Goal: Task Accomplishment & Management: Complete application form

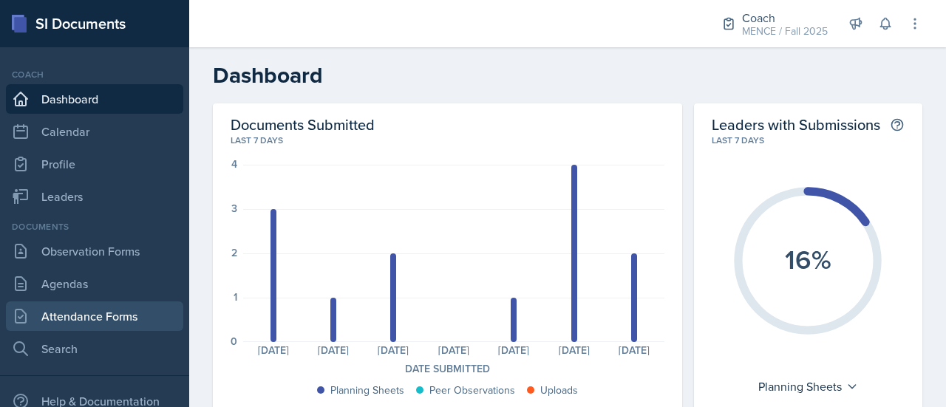
click at [95, 301] on link "Attendance Forms" at bounding box center [94, 316] width 177 height 30
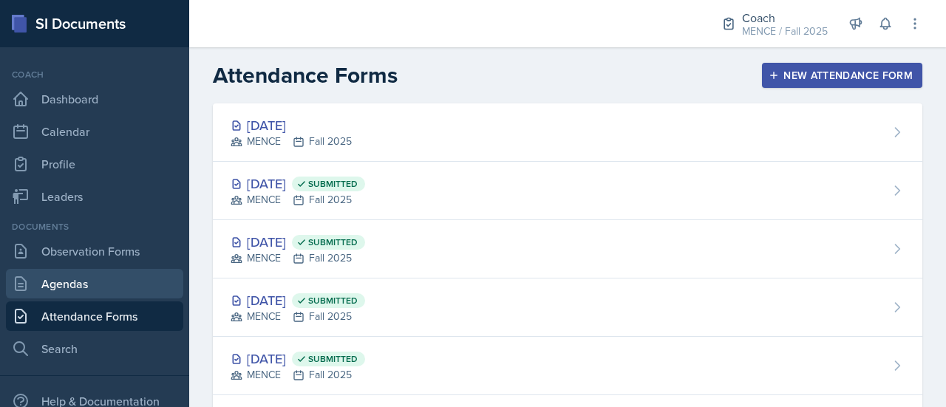
click at [80, 283] on link "Agendas" at bounding box center [94, 284] width 177 height 30
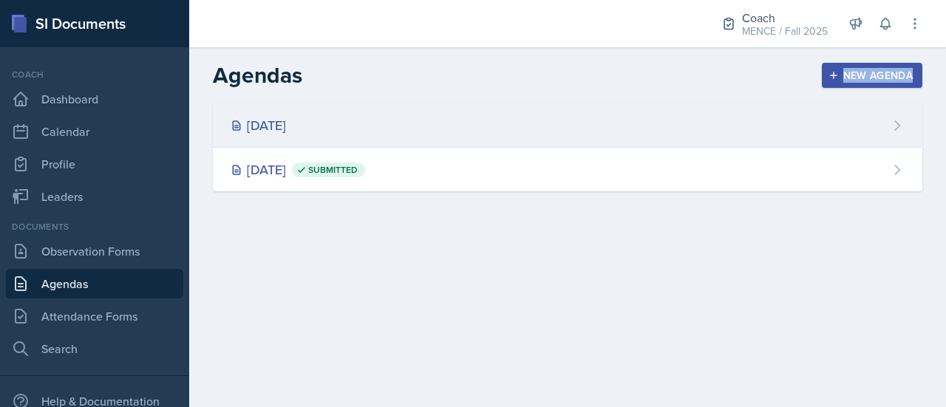
click at [416, 109] on div "Agendas New Agenda [DATE] [DATE] Submitted New Agenda Date [DATE] 31 1 2 3 4 5 …" at bounding box center [567, 137] width 757 height 180
click at [417, 110] on div "[DATE]" at bounding box center [567, 125] width 709 height 44
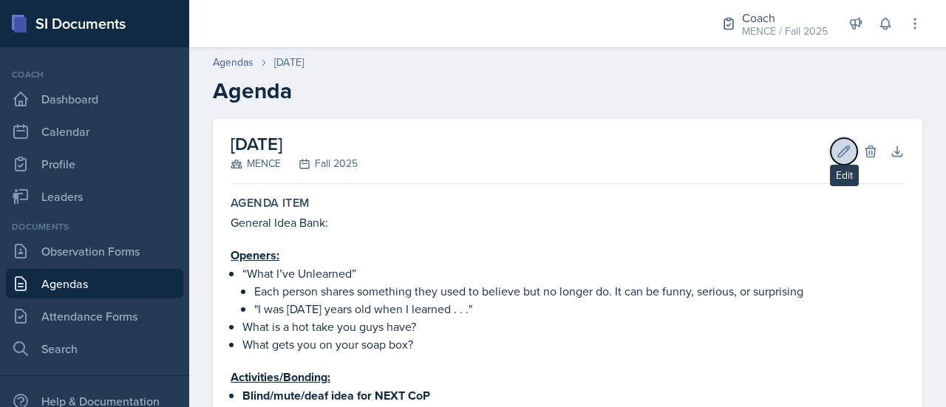
click at [830, 156] on button "Edit" at bounding box center [843, 151] width 27 height 27
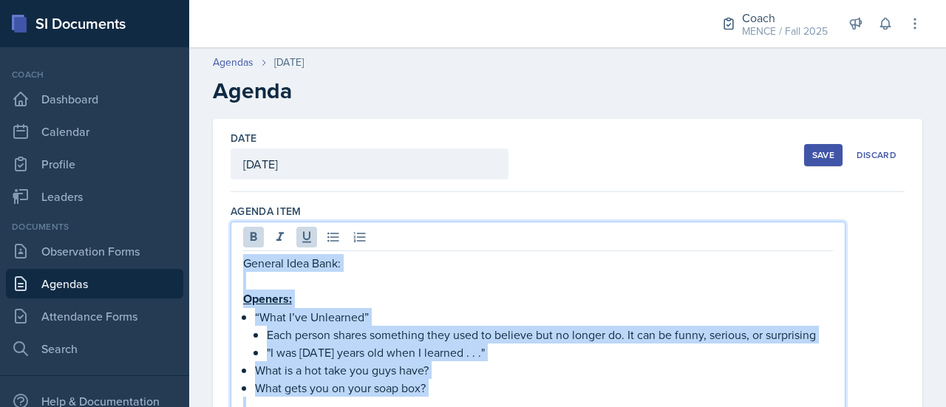
drag, startPoint x: 419, startPoint y: 279, endPoint x: 238, endPoint y: 265, distance: 181.5
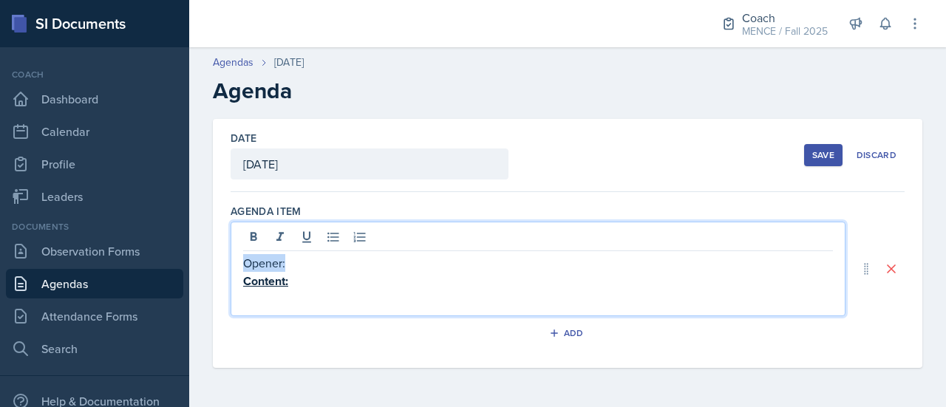
drag, startPoint x: 324, startPoint y: 264, endPoint x: 217, endPoint y: 262, distance: 107.1
click at [217, 262] on div "Date [DATE] [DATE] 31 1 2 3 4 5 6 7 8 9 10 11 12 13 14 15 16 17 18 19 20 21 22 …" at bounding box center [567, 243] width 709 height 249
click at [316, 242] on p "Opener:" at bounding box center [538, 237] width 590 height 18
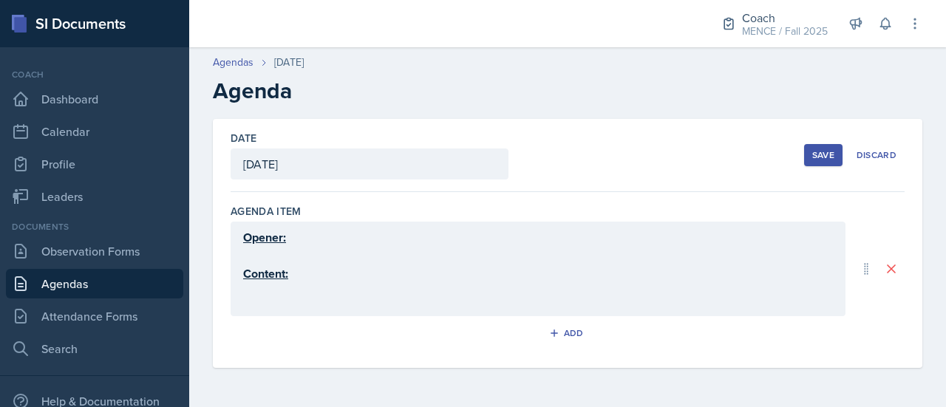
click at [303, 305] on div "Opener: Content:" at bounding box center [537, 269] width 615 height 95
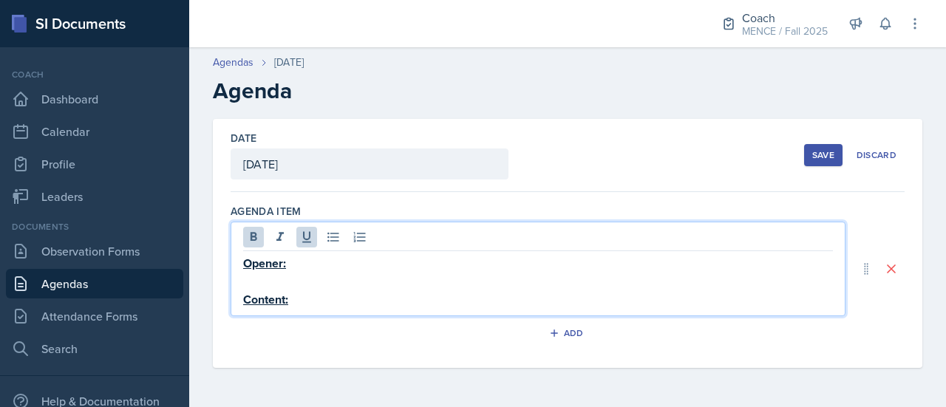
click at [328, 293] on p "Content:" at bounding box center [538, 299] width 590 height 18
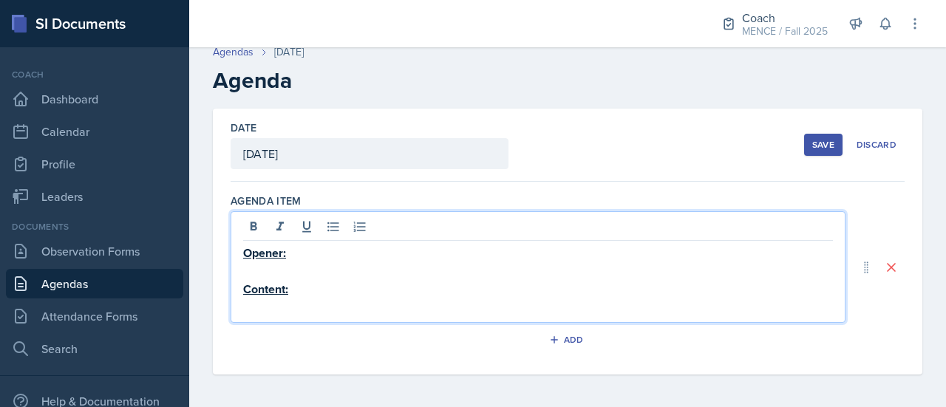
scroll to position [10, 0]
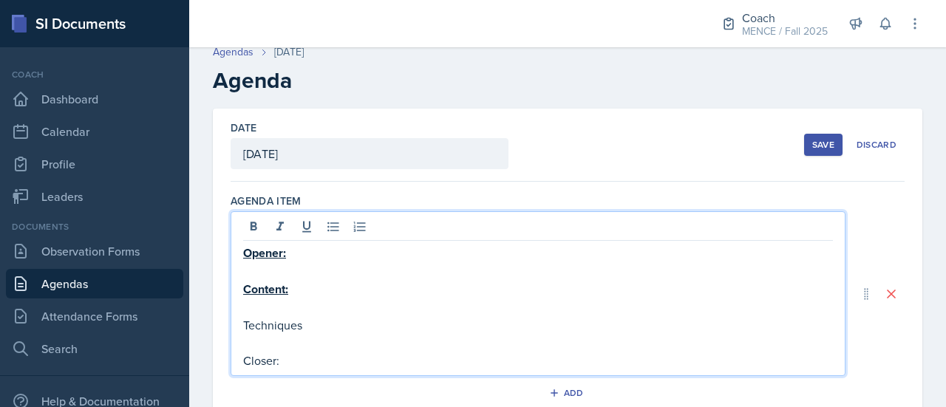
click at [372, 325] on p "Techniques" at bounding box center [538, 325] width 590 height 18
drag, startPoint x: 292, startPoint y: 362, endPoint x: 236, endPoint y: 327, distance: 65.8
click at [236, 327] on div "Opener: Content: Techniques: Closer:" at bounding box center [537, 293] width 615 height 165
click at [361, 335] on p at bounding box center [538, 344] width 590 height 18
click at [286, 270] on p at bounding box center [538, 271] width 590 height 18
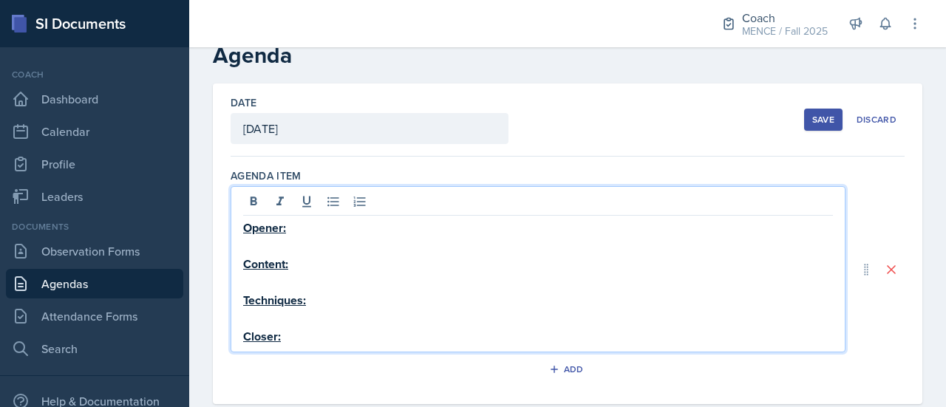
scroll to position [37, 0]
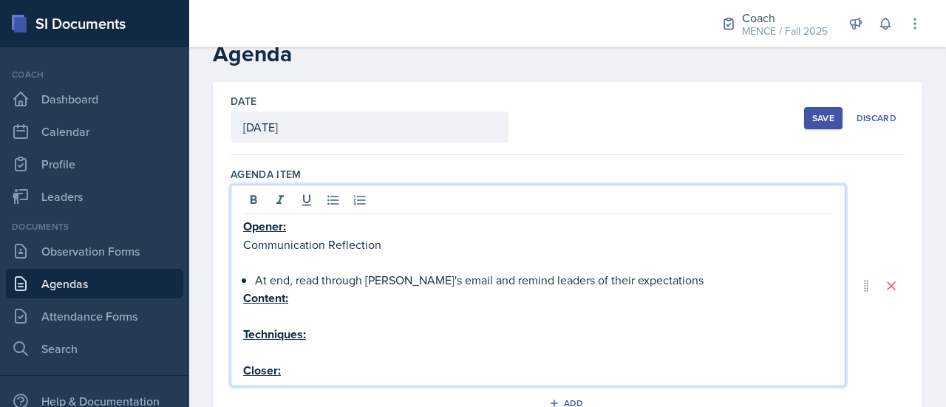
click at [363, 257] on p at bounding box center [538, 262] width 590 height 18
drag, startPoint x: 413, startPoint y: 259, endPoint x: 335, endPoint y: 264, distance: 77.7
click at [335, 264] on p "Everyone gets an index card" at bounding box center [544, 262] width 578 height 18
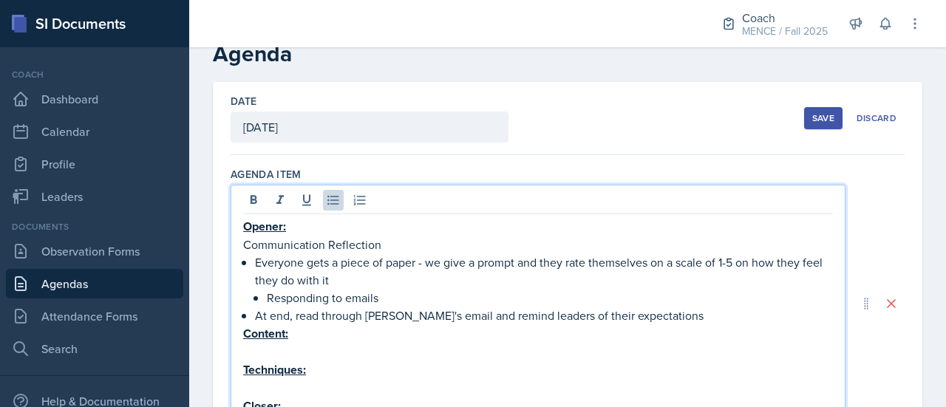
click at [427, 307] on p "At end, read through [PERSON_NAME]'s email and remind leaders of their expectat…" at bounding box center [544, 316] width 578 height 18
click at [411, 298] on p "Responding to emails" at bounding box center [550, 298] width 566 height 18
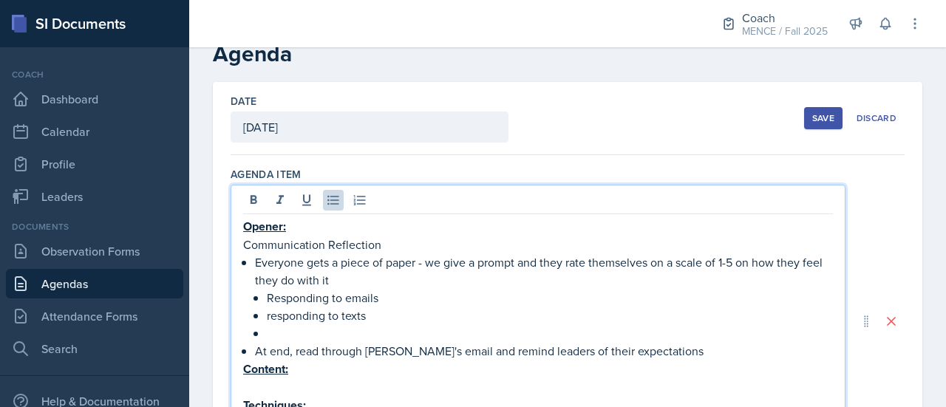
click at [273, 317] on p "responding to texts" at bounding box center [550, 316] width 566 height 18
click at [290, 329] on p at bounding box center [550, 333] width 566 height 18
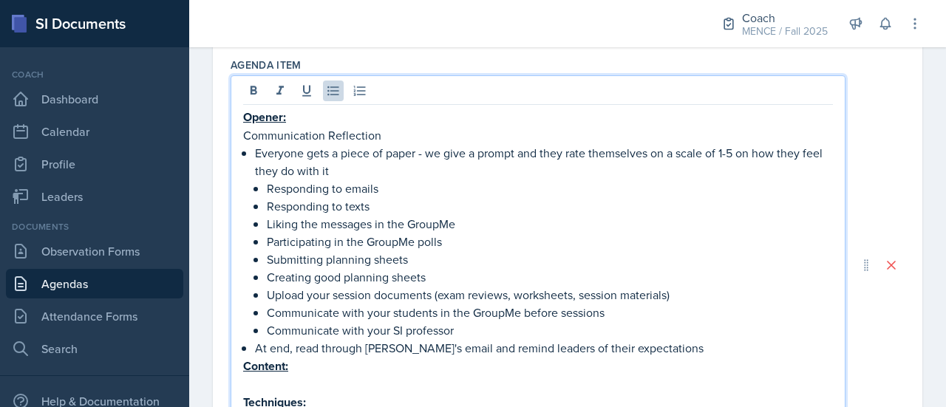
scroll to position [146, 0]
click at [686, 345] on p "At end, read through [PERSON_NAME]'s email and remind leaders of their expectat…" at bounding box center [544, 348] width 578 height 18
click at [561, 326] on p "Communicate with your SI professor" at bounding box center [550, 330] width 566 height 18
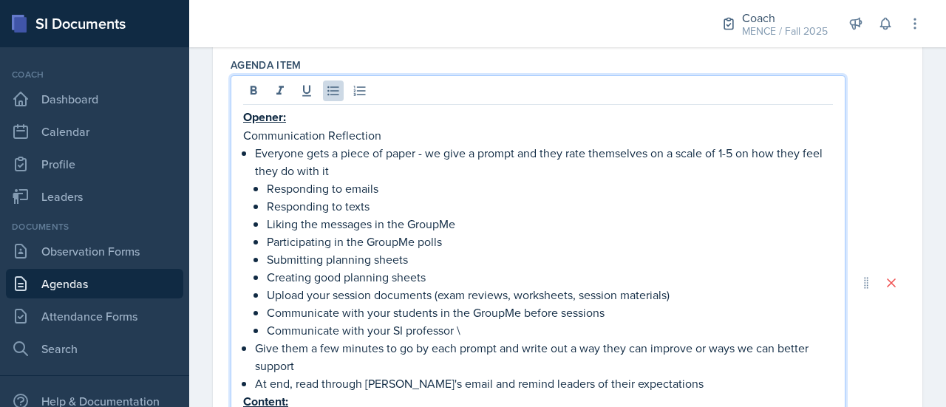
click at [689, 358] on p "Give them a few minutes to go by each prompt and write out a way they can impro…" at bounding box center [544, 356] width 578 height 35
click at [349, 366] on p "Give them a few minutes to go by each prompt and write out a way they can impro…" at bounding box center [544, 356] width 578 height 35
click at [449, 364] on p "Give them a few minutes to go by each prompt and write out a way they can impro…" at bounding box center [544, 356] width 578 height 35
click at [471, 327] on p "Communicate with your SI professor \" at bounding box center [550, 330] width 566 height 18
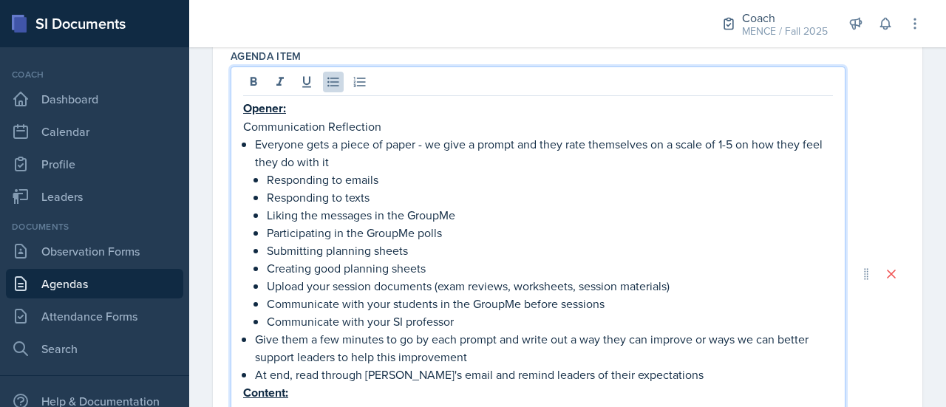
scroll to position [155, 0]
click at [310, 109] on p "Opener:" at bounding box center [538, 108] width 590 height 18
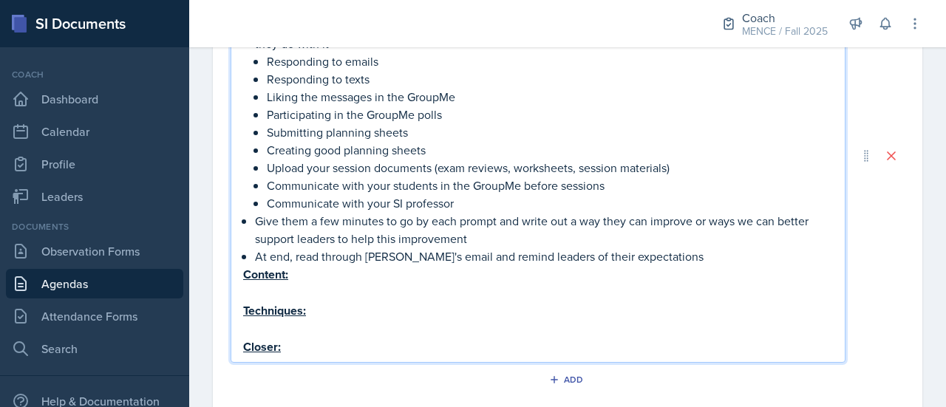
scroll to position [282, 0]
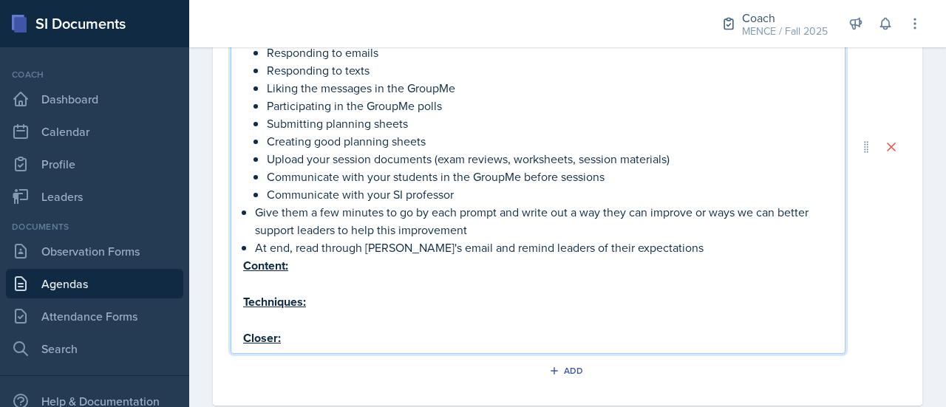
click at [299, 283] on p at bounding box center [538, 284] width 590 height 18
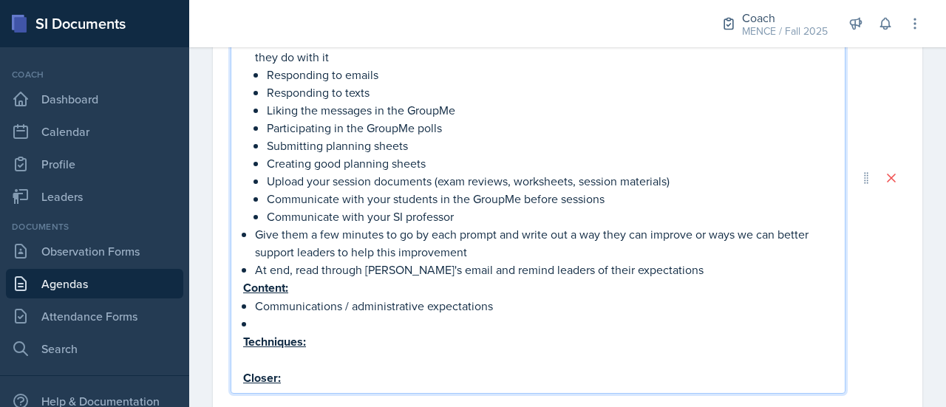
scroll to position [260, 0]
click at [284, 361] on p at bounding box center [538, 360] width 590 height 18
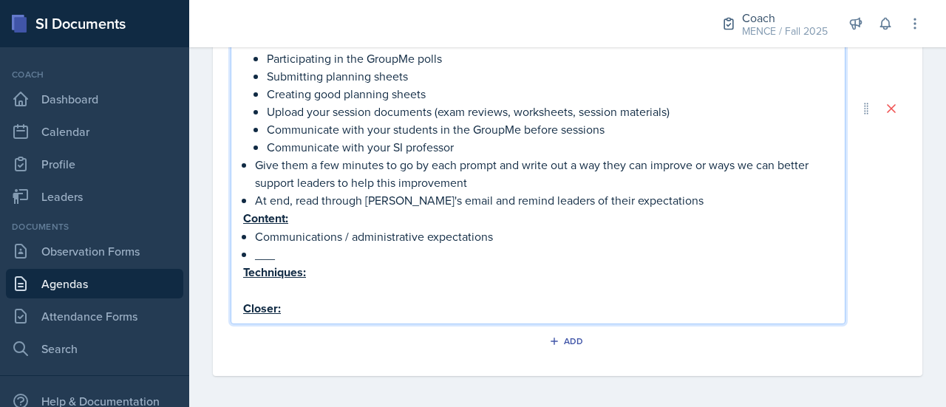
scroll to position [329, 0]
click at [505, 239] on p "Communications / administrative expectations" at bounding box center [544, 237] width 578 height 18
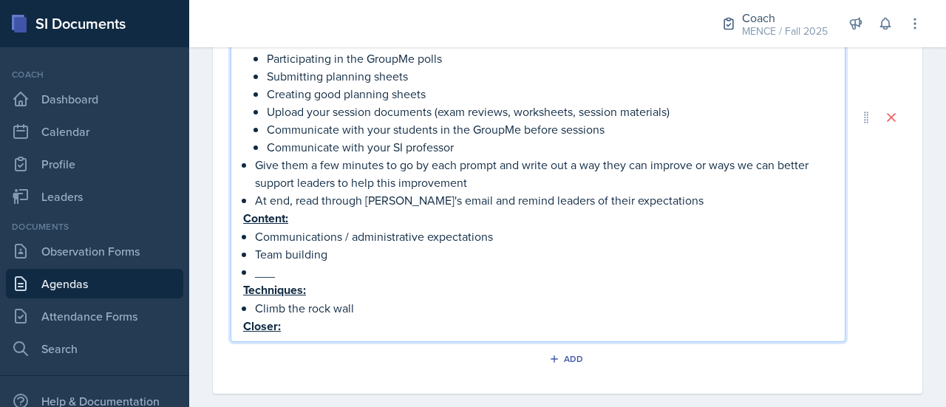
click at [255, 312] on p "Climb the rock wall" at bounding box center [544, 308] width 578 height 18
click at [375, 310] on p "Climb the rock wall" at bounding box center [544, 308] width 578 height 18
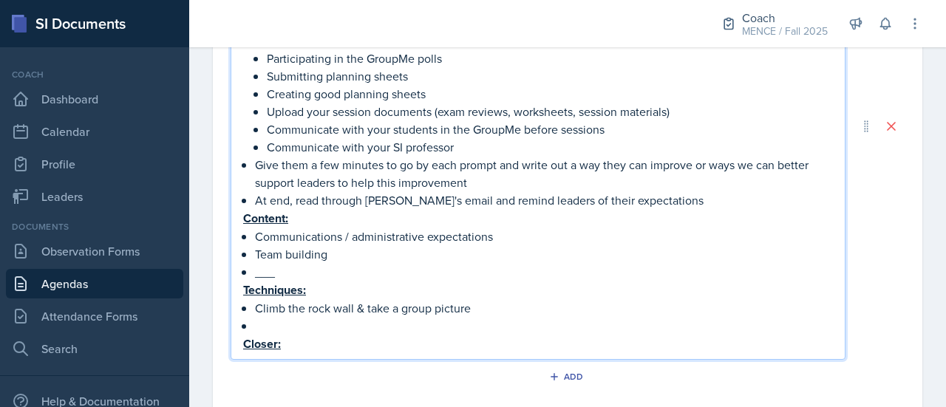
click at [255, 309] on p "Climb the rock wall & take a group picture" at bounding box center [544, 308] width 578 height 18
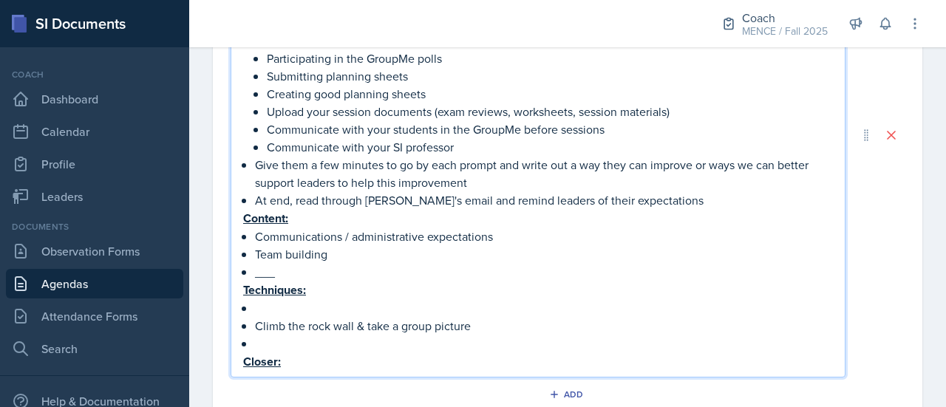
click at [255, 309] on p at bounding box center [544, 308] width 578 height 18
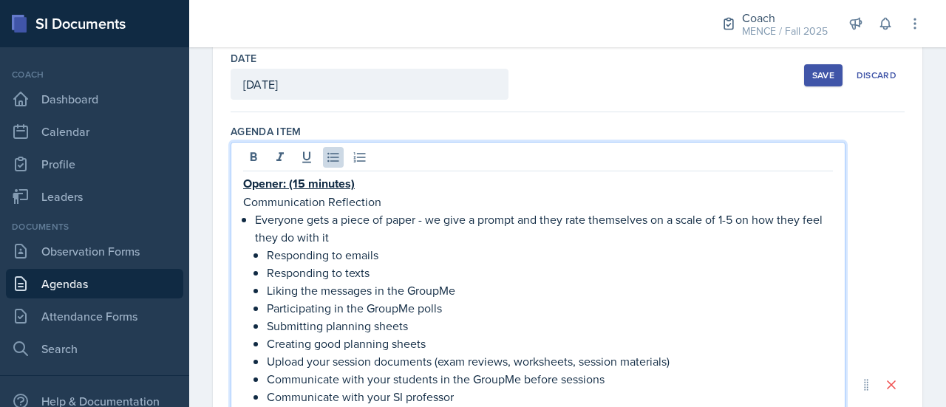
scroll to position [78, 0]
click at [814, 76] on div "Save" at bounding box center [823, 77] width 22 height 12
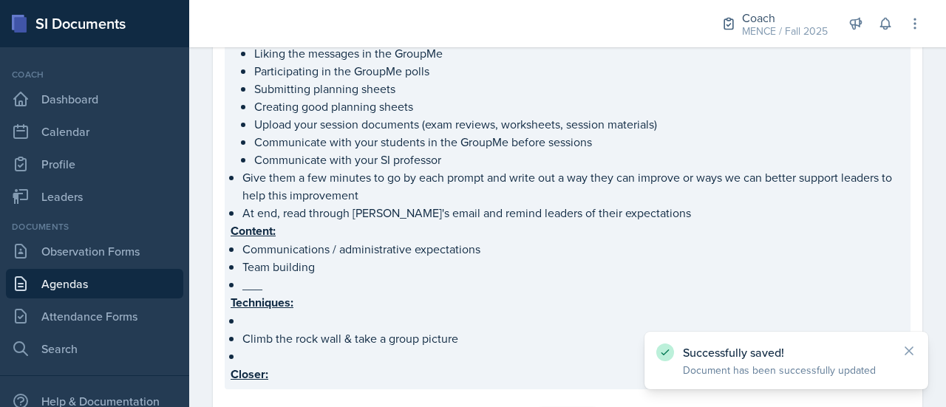
scroll to position [274, 0]
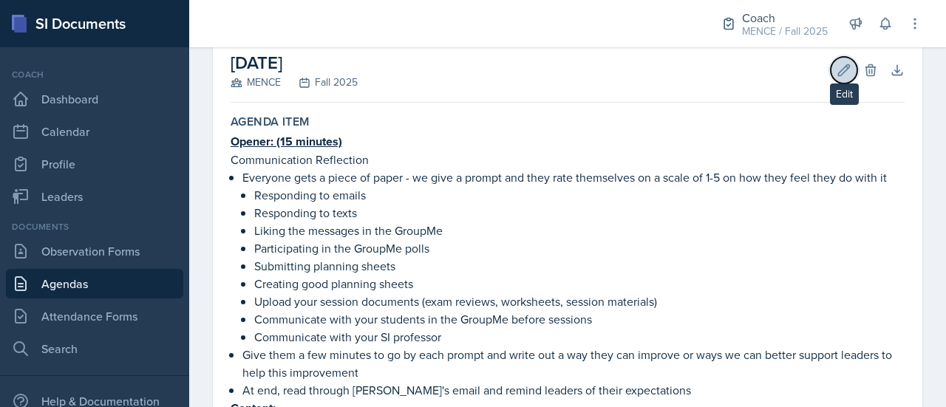
click at [836, 75] on icon at bounding box center [843, 70] width 15 height 15
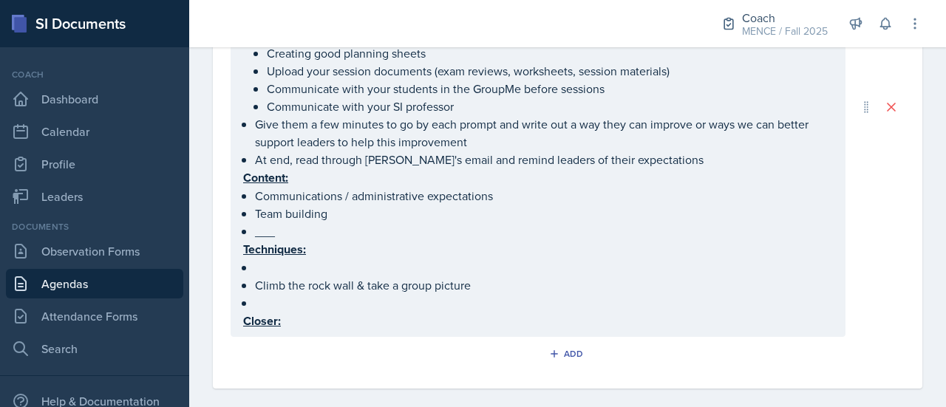
click at [349, 302] on p at bounding box center [544, 303] width 578 height 18
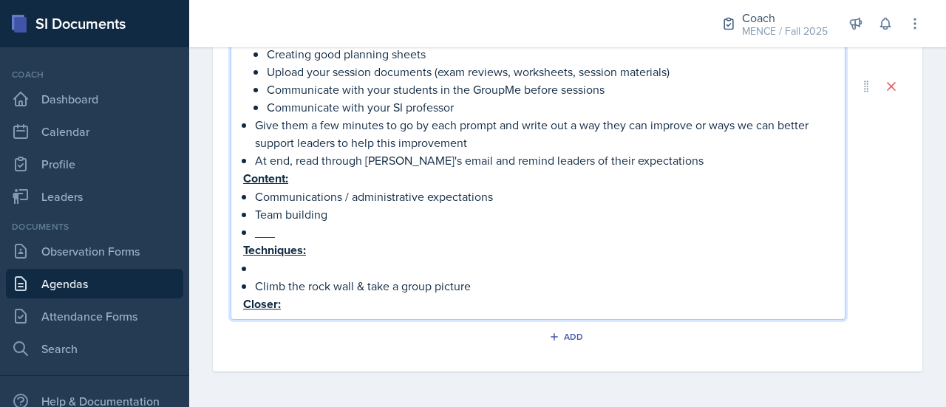
scroll to position [366, 0]
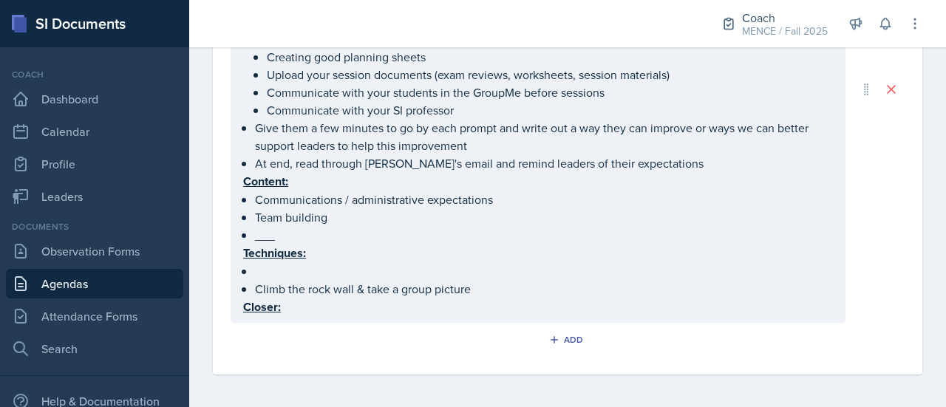
click at [356, 315] on div "Opener: (15 minutes) Communication Reflection Everyone gets a piece of paper - …" at bounding box center [537, 89] width 615 height 468
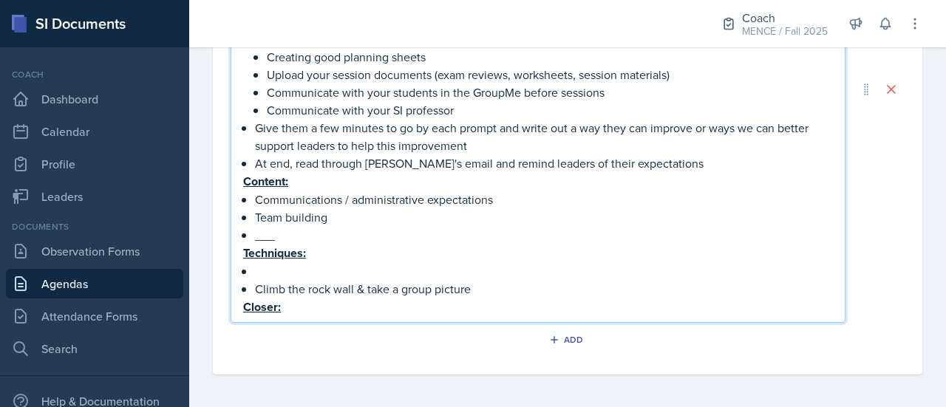
click at [344, 311] on p "Closer:" at bounding box center [538, 307] width 590 height 18
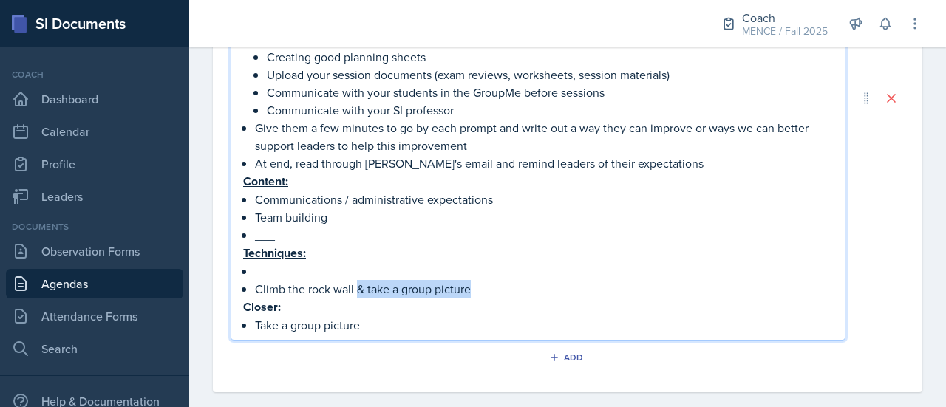
drag, startPoint x: 484, startPoint y: 287, endPoint x: 358, endPoint y: 293, distance: 126.5
click at [358, 293] on p "Climb the rock wall & take a group picture" at bounding box center [544, 289] width 578 height 18
click at [322, 271] on p at bounding box center [544, 271] width 578 height 18
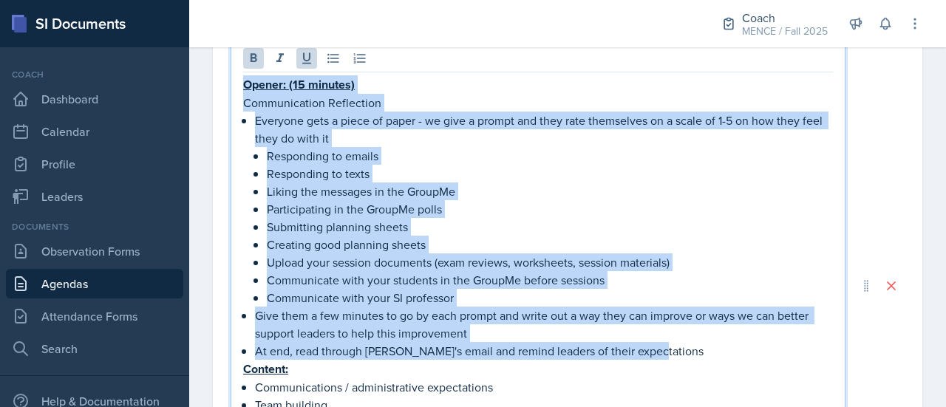
scroll to position [177, 0]
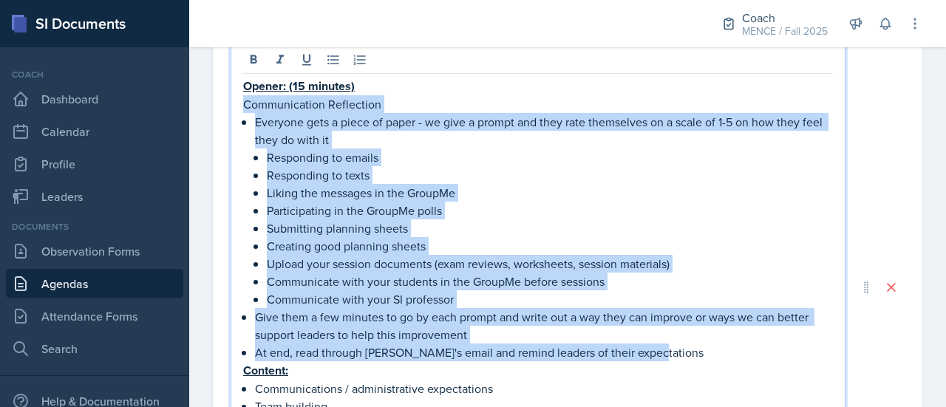
drag, startPoint x: 669, startPoint y: 302, endPoint x: 242, endPoint y: 103, distance: 471.3
click at [242, 103] on div "Opener: (15 minutes) Communication Reflection Everyone gets a piece of paper - …" at bounding box center [537, 286] width 615 height 485
copy div "Communication Reflection Everyone gets a piece of paper - we give a prompt and …"
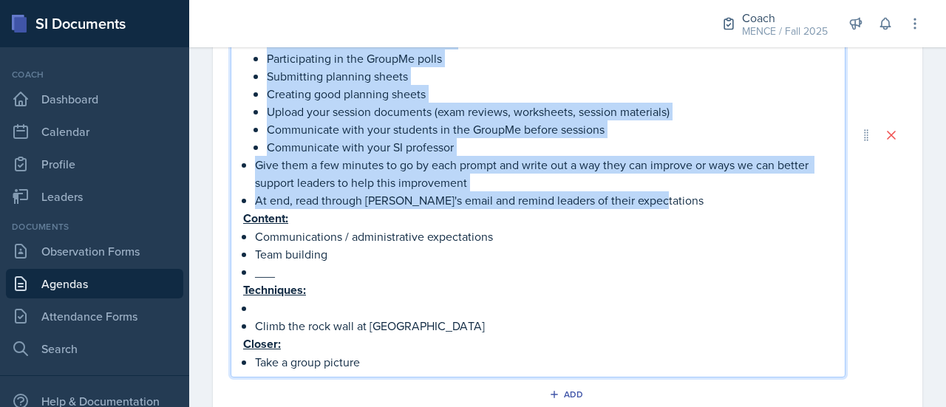
scroll to position [328, 0]
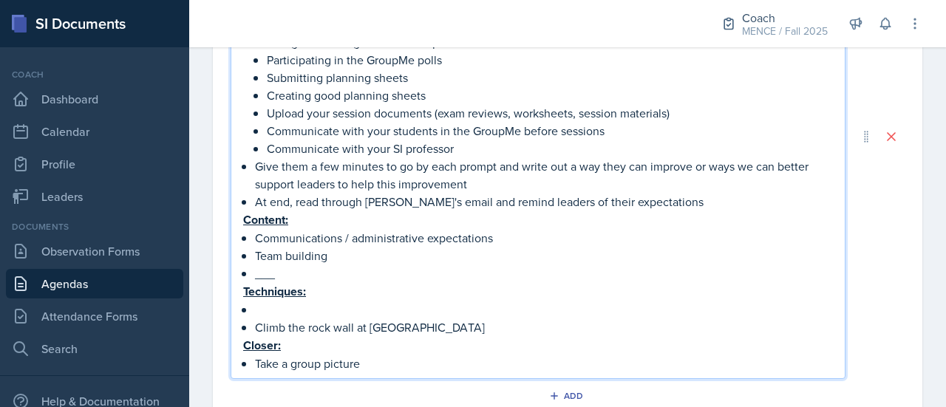
click at [296, 277] on p "___" at bounding box center [544, 273] width 578 height 18
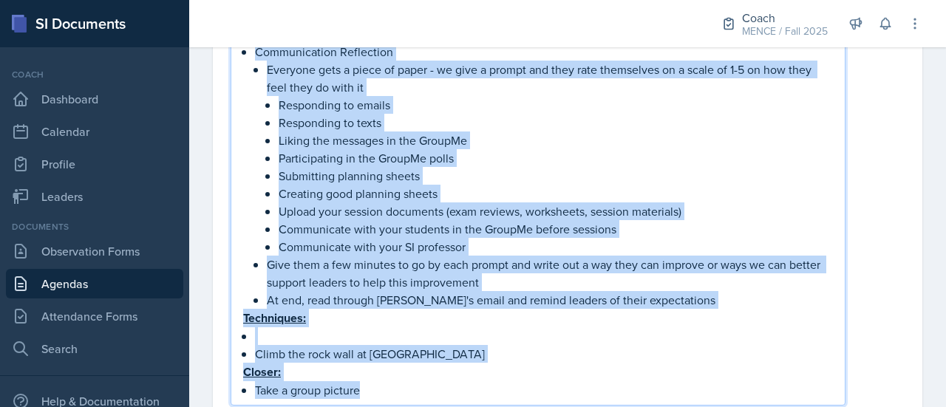
scroll to position [589, 0]
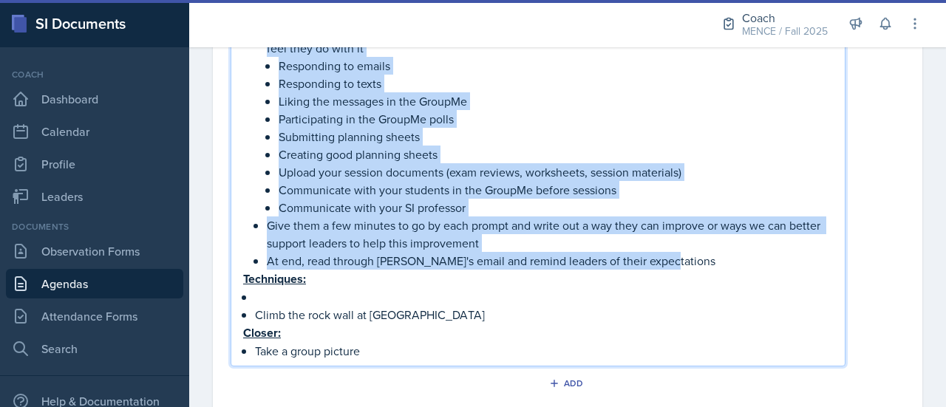
drag, startPoint x: 257, startPoint y: 188, endPoint x: 677, endPoint y: 261, distance: 426.6
click at [677, 261] on li "Communication Reflection Everyone gets a piece of paper - we give a prompt and …" at bounding box center [544, 137] width 578 height 266
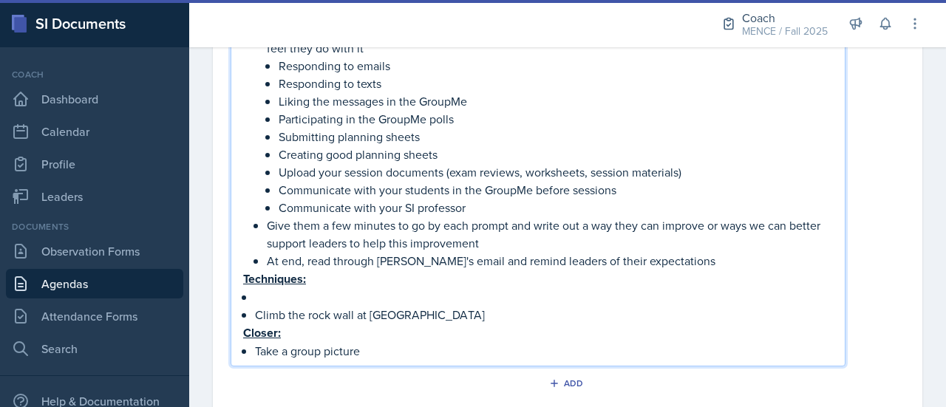
scroll to position [366, 0]
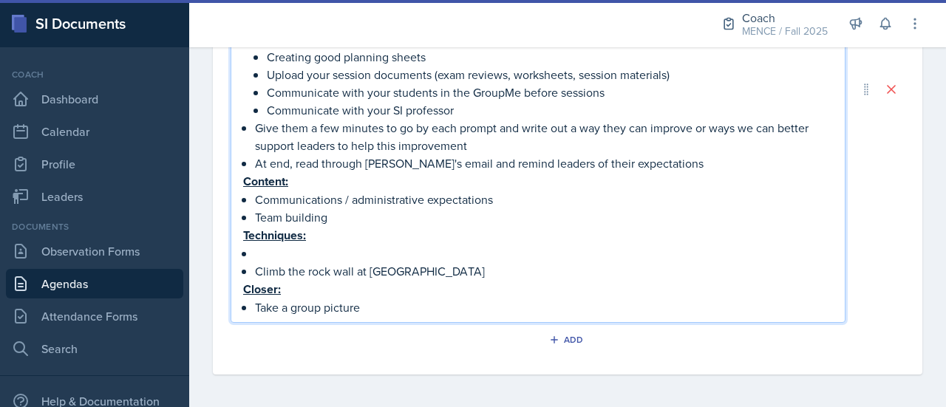
click at [349, 257] on p at bounding box center [544, 254] width 578 height 18
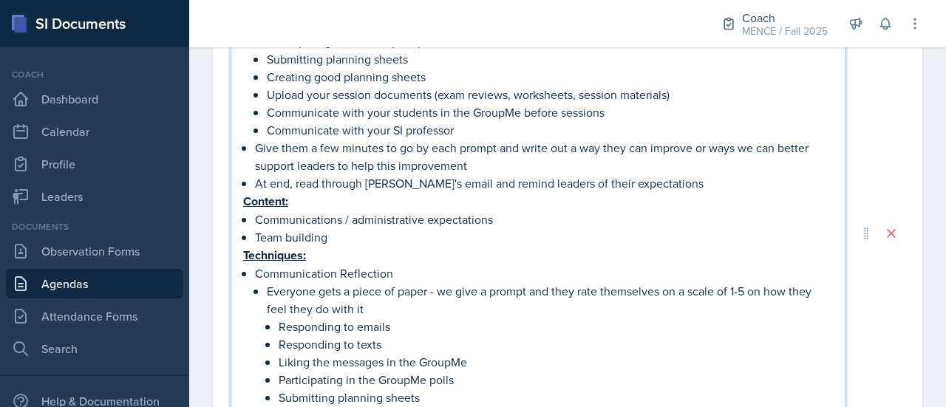
scroll to position [321, 0]
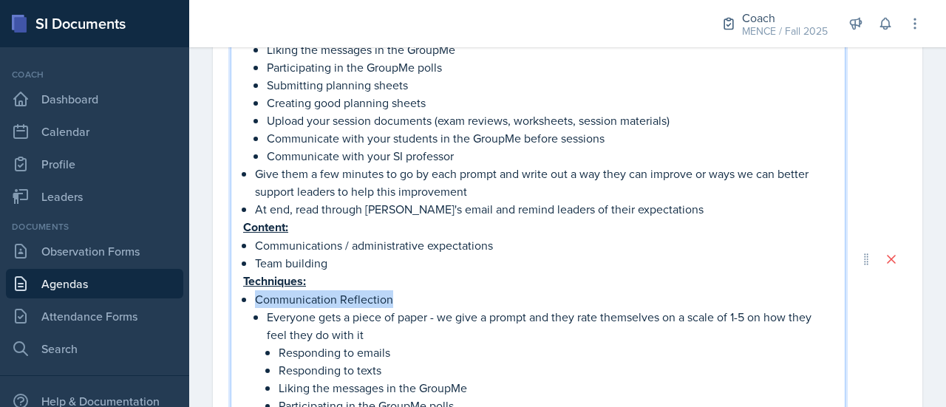
drag, startPoint x: 403, startPoint y: 300, endPoint x: 241, endPoint y: 291, distance: 162.0
click at [241, 291] on div "Opener: (15 minutes) Communication Reflection Everyone gets a piece of paper - …" at bounding box center [537, 259] width 615 height 716
click at [435, 312] on p "Everyone gets a piece of paper - we give a prompt and they rate themselves on a…" at bounding box center [550, 326] width 566 height 35
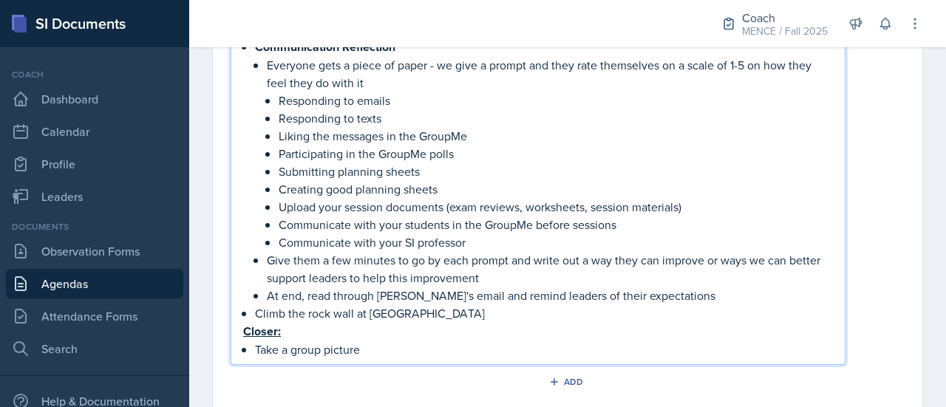
scroll to position [614, 0]
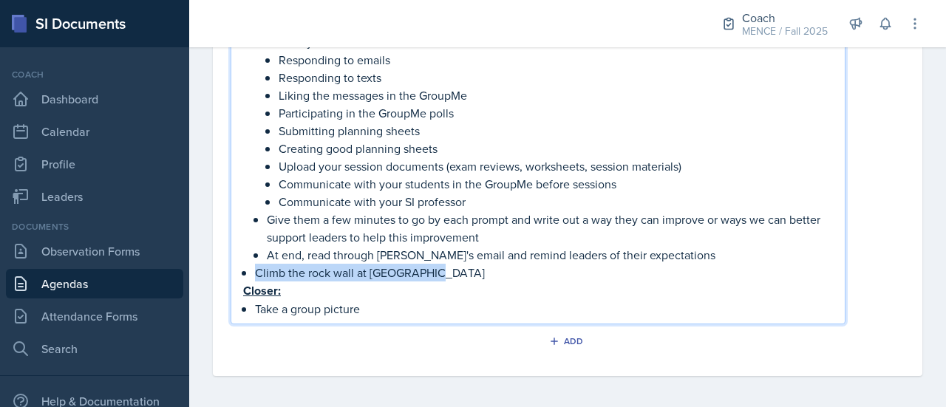
drag, startPoint x: 443, startPoint y: 273, endPoint x: 257, endPoint y: 272, distance: 186.2
click at [257, 272] on p "Climb the rock wall at [GEOGRAPHIC_DATA]" at bounding box center [544, 273] width 578 height 18
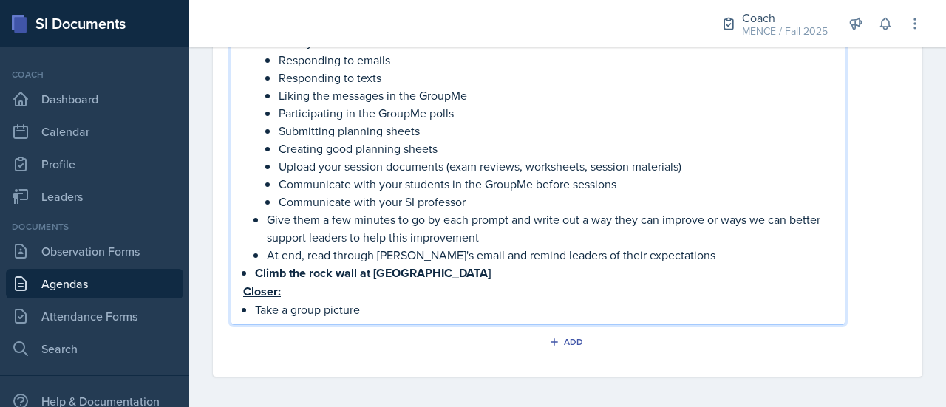
click at [522, 284] on p "Closer:" at bounding box center [538, 291] width 590 height 18
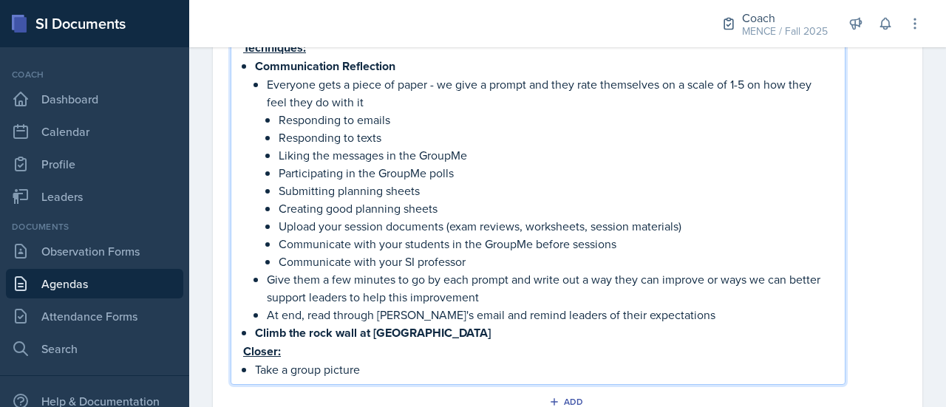
scroll to position [543, 0]
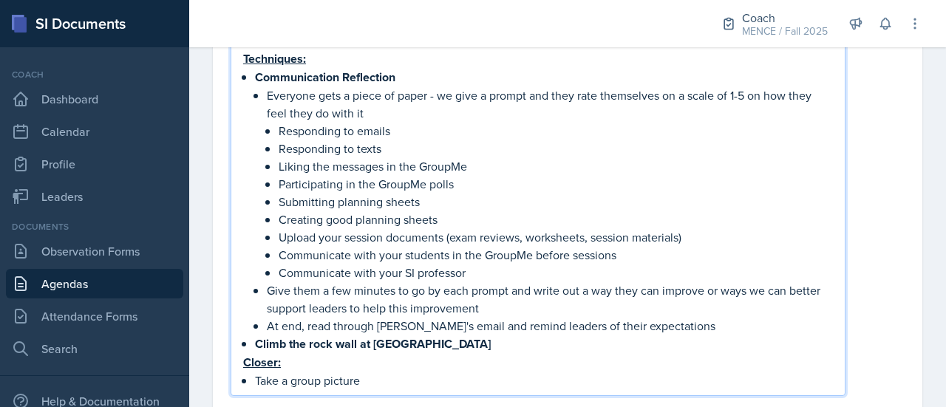
click at [522, 284] on p "Give them a few minutes to go by each prompt and write out a way they can impro…" at bounding box center [550, 298] width 566 height 35
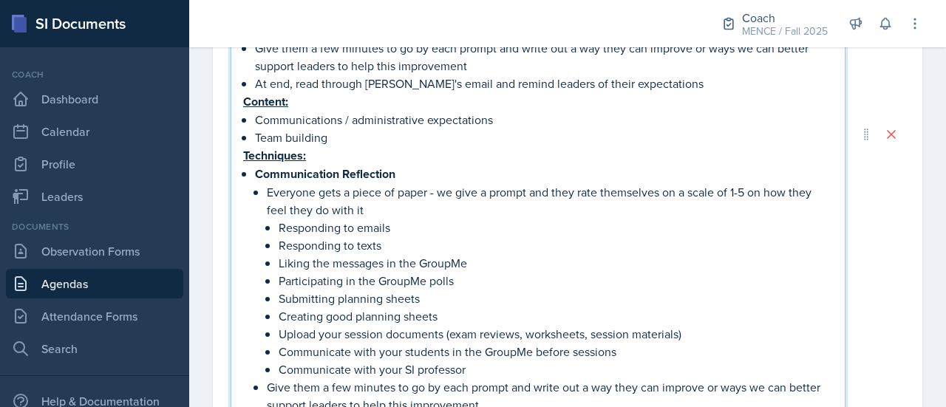
scroll to position [444, 0]
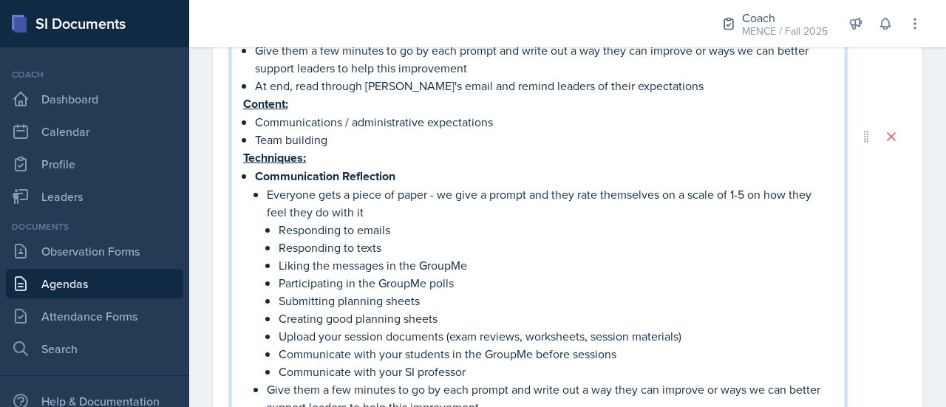
click at [366, 140] on p "Team building" at bounding box center [544, 140] width 578 height 18
click at [508, 122] on p "Communications / administrative expectations" at bounding box center [544, 122] width 578 height 18
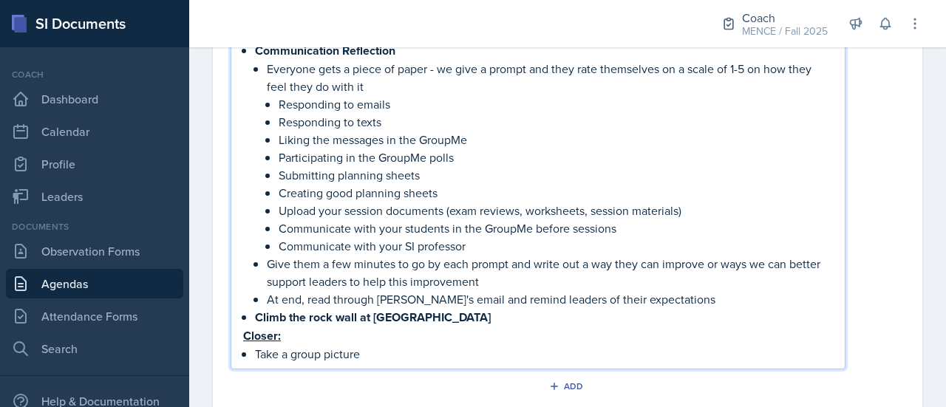
scroll to position [592, 0]
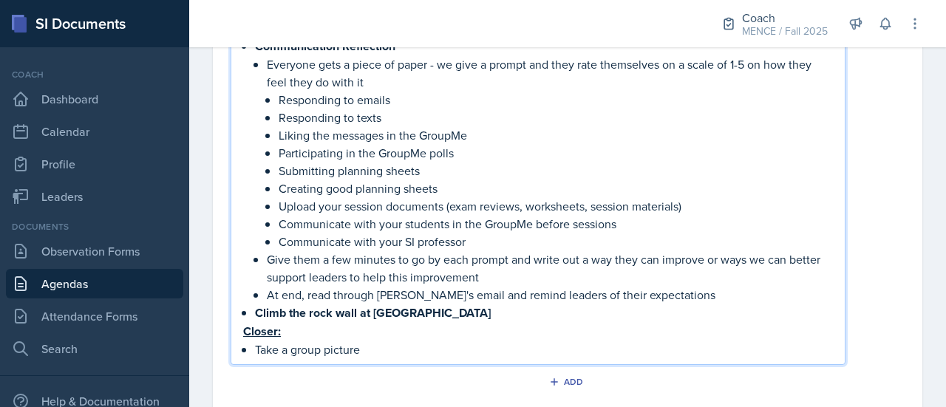
click at [677, 293] on p "At end, read through [PERSON_NAME]'s email and remind leaders of their expectat…" at bounding box center [550, 295] width 566 height 18
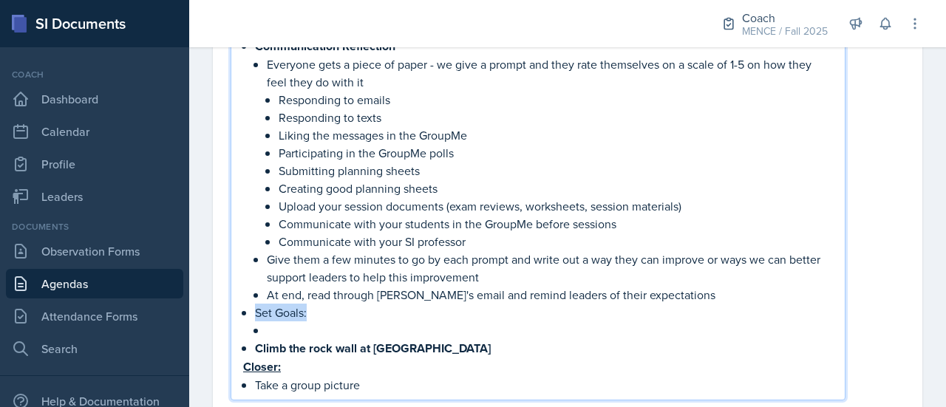
drag, startPoint x: 332, startPoint y: 313, endPoint x: 253, endPoint y: 308, distance: 80.0
click at [253, 308] on div "Opener: (15 minutes) Communication Reflection Everyone gets a piece of paper - …" at bounding box center [538, 27] width 590 height 731
click at [281, 327] on p at bounding box center [550, 331] width 566 height 18
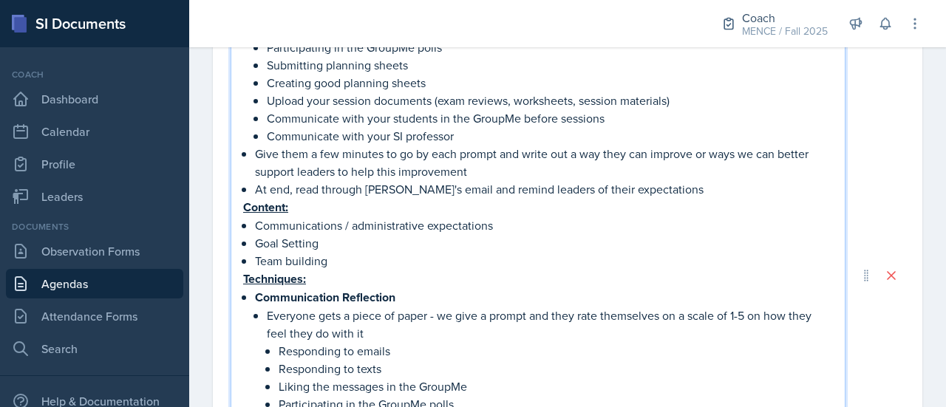
scroll to position [224, 0]
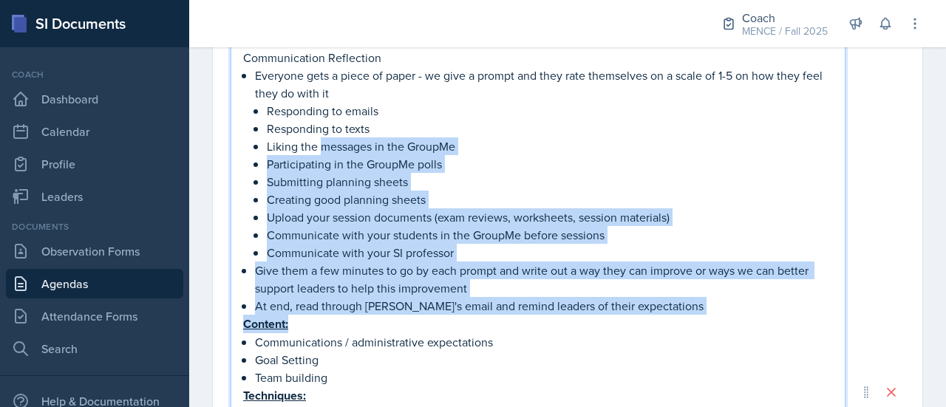
drag, startPoint x: 692, startPoint y: 315, endPoint x: 325, endPoint y: 138, distance: 407.7
click at [325, 138] on div "Opener: (15 minutes) Communication Reflection Everyone gets a piece of paper - …" at bounding box center [538, 405] width 590 height 750
click at [329, 140] on p "Liking the messages in the GroupMe" at bounding box center [550, 146] width 566 height 18
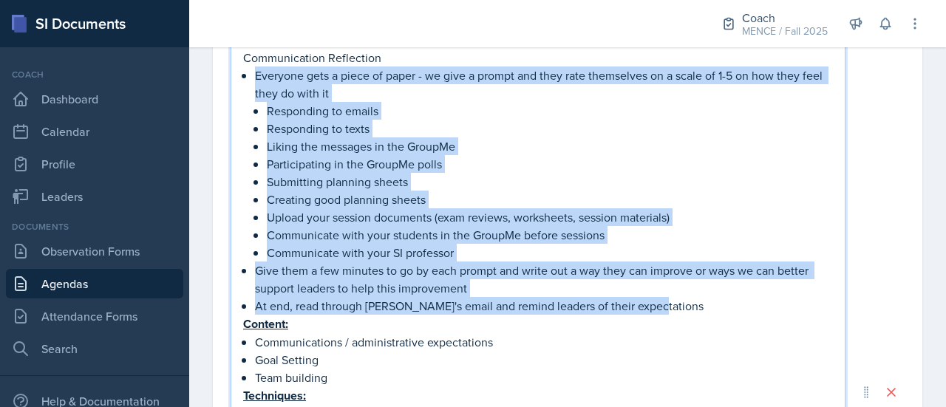
drag, startPoint x: 663, startPoint y: 305, endPoint x: 251, endPoint y: 78, distance: 470.9
click at [251, 78] on div "Opener: (15 minutes) Communication Reflection Everyone gets a piece of paper - …" at bounding box center [538, 405] width 590 height 750
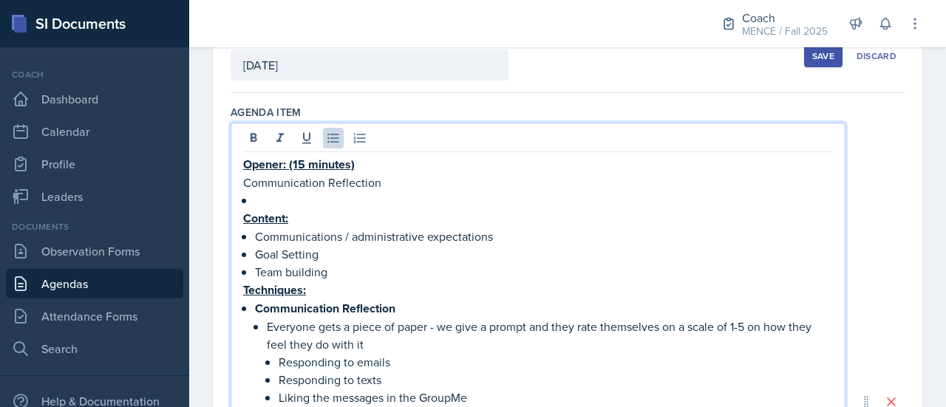
scroll to position [103, 0]
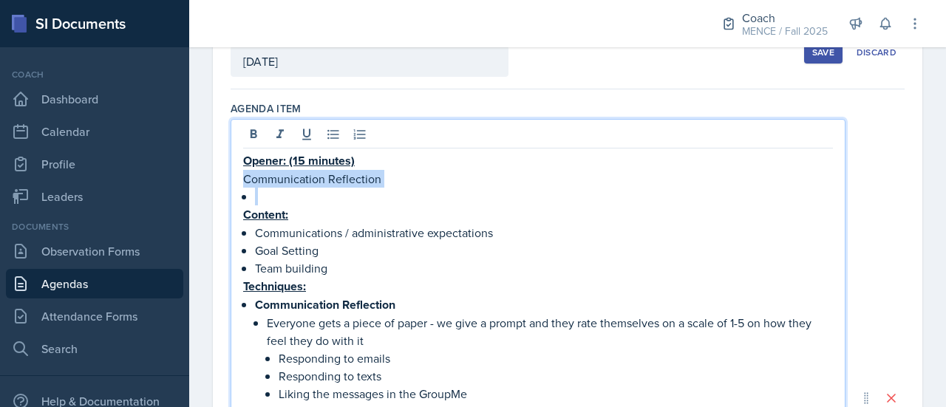
drag, startPoint x: 282, startPoint y: 192, endPoint x: 235, endPoint y: 182, distance: 48.2
click at [235, 182] on div "Opener: (15 minutes) Communication Reflection Content: Communications / adminis…" at bounding box center [537, 398] width 615 height 559
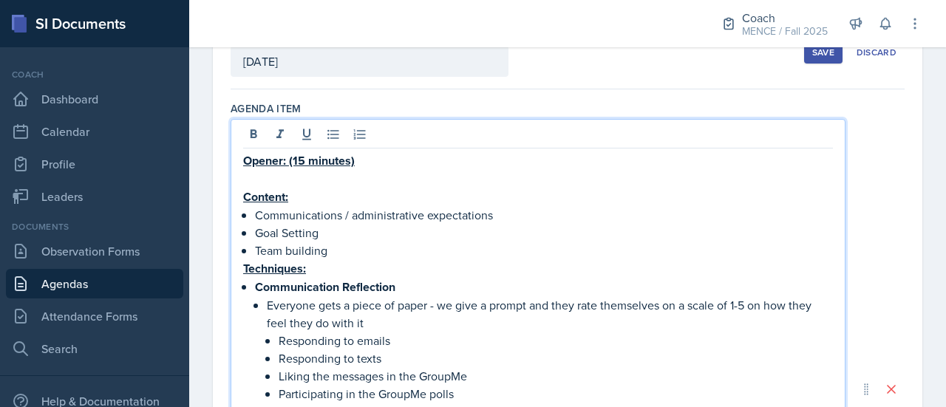
click at [293, 176] on p at bounding box center [538, 179] width 590 height 18
drag, startPoint x: 356, startPoint y: 156, endPoint x: 288, endPoint y: 157, distance: 68.0
click at [288, 157] on p "Opener: (15 minutes)" at bounding box center [538, 160] width 590 height 18
click at [405, 287] on p "Communication Reflection" at bounding box center [544, 287] width 578 height 18
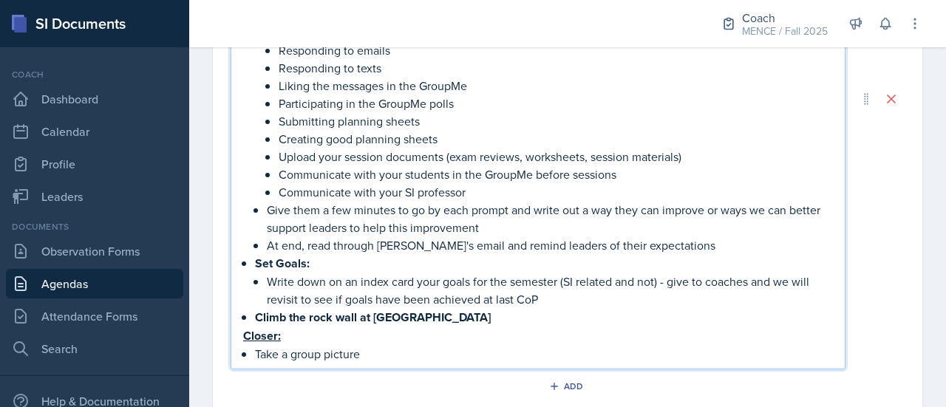
scroll to position [410, 0]
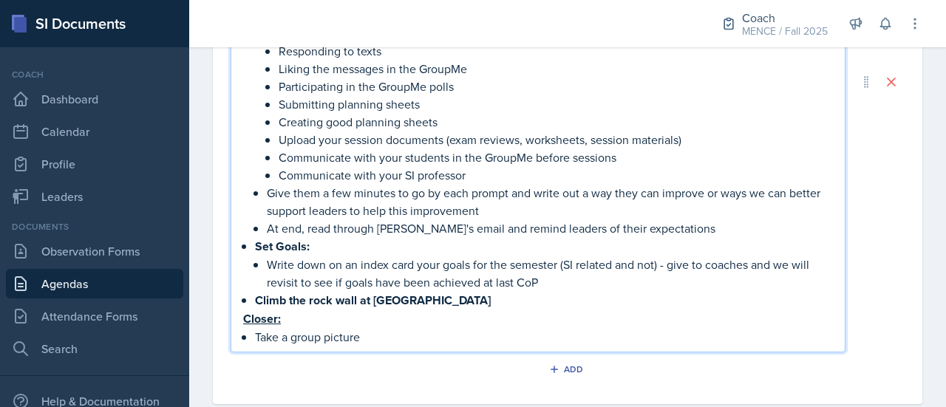
click at [360, 238] on p "Set Goals:" at bounding box center [544, 246] width 578 height 18
click at [632, 284] on p "Write down on an index card your goals for the semester (SI related and not) - …" at bounding box center [550, 273] width 566 height 35
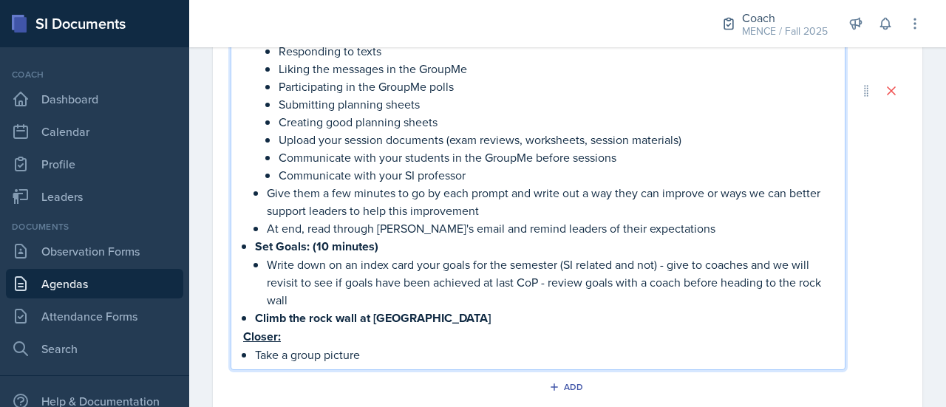
click at [455, 276] on p "Write down on an index card your goals for the semester (SI related and not) - …" at bounding box center [550, 282] width 566 height 53
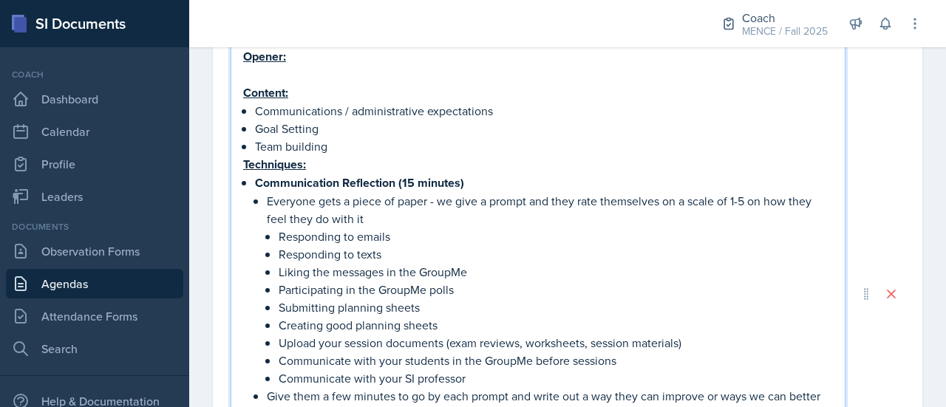
scroll to position [196, 0]
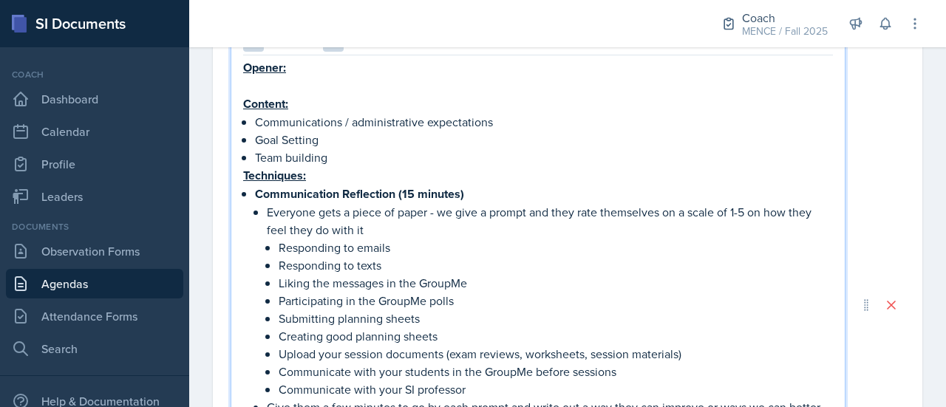
click at [409, 197] on strong "Communication Reflection (15 minutes)" at bounding box center [359, 193] width 209 height 17
click at [414, 197] on strong "Communication Reflection (15 minutes)" at bounding box center [359, 193] width 209 height 17
click at [525, 292] on p "Participating in the GroupMe polls" at bounding box center [556, 301] width 554 height 18
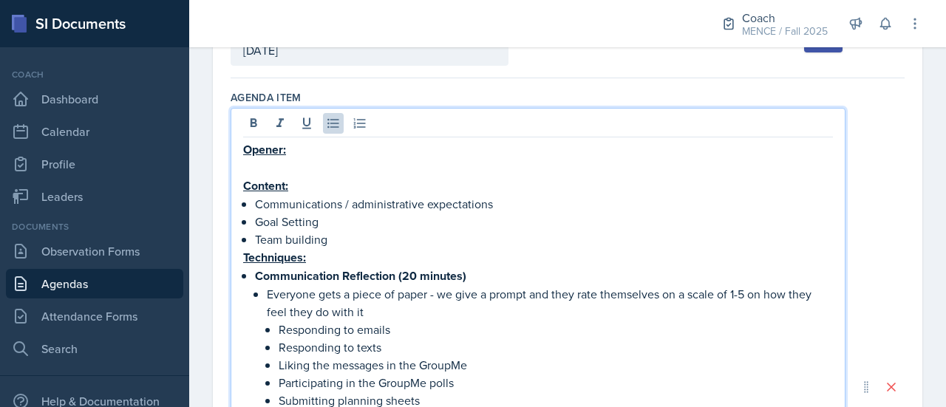
scroll to position [113, 0]
click at [302, 165] on p at bounding box center [538, 169] width 590 height 18
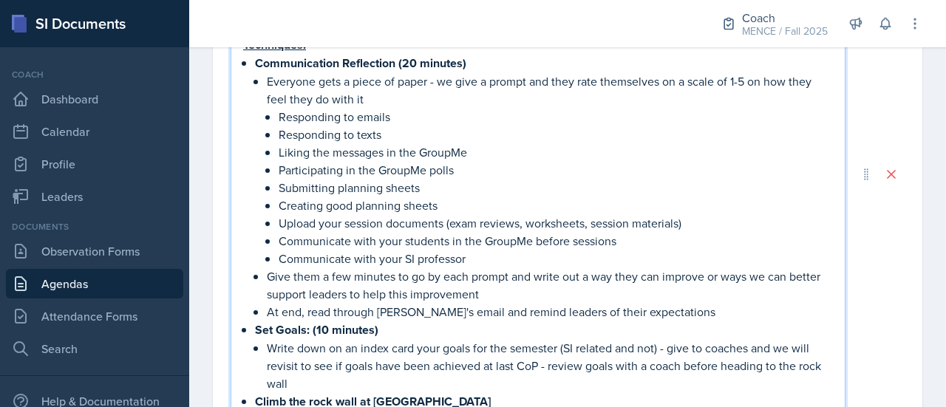
scroll to position [457, 0]
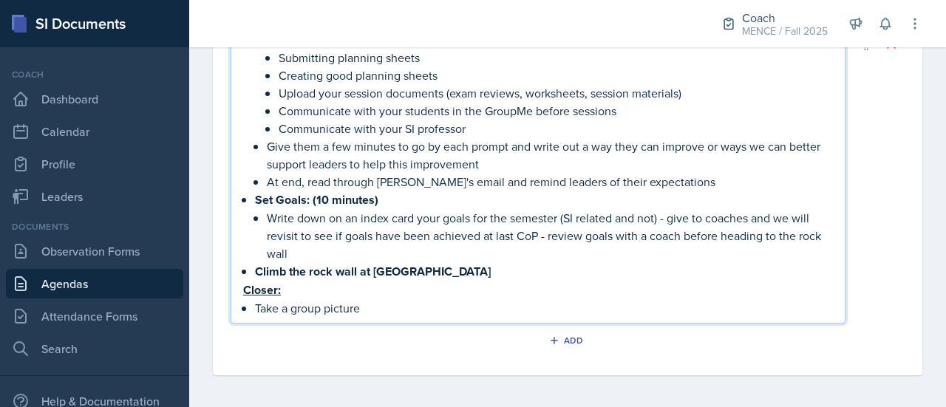
click at [471, 275] on p "Climb the rock wall at [GEOGRAPHIC_DATA]" at bounding box center [544, 271] width 578 height 18
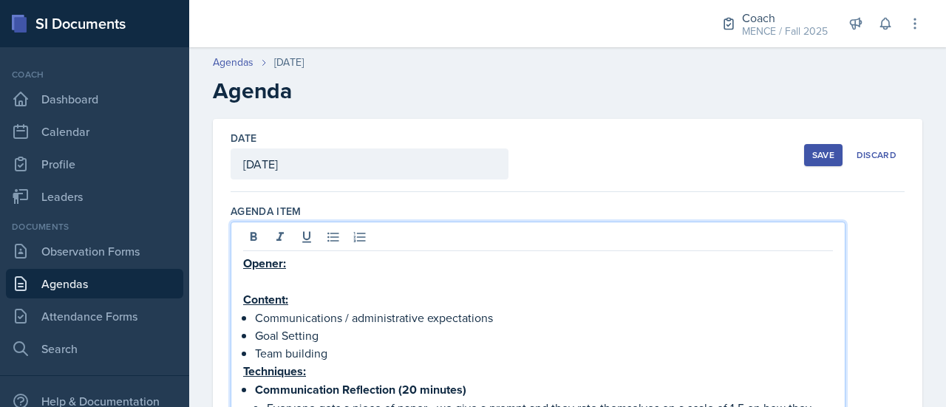
scroll to position [105, 0]
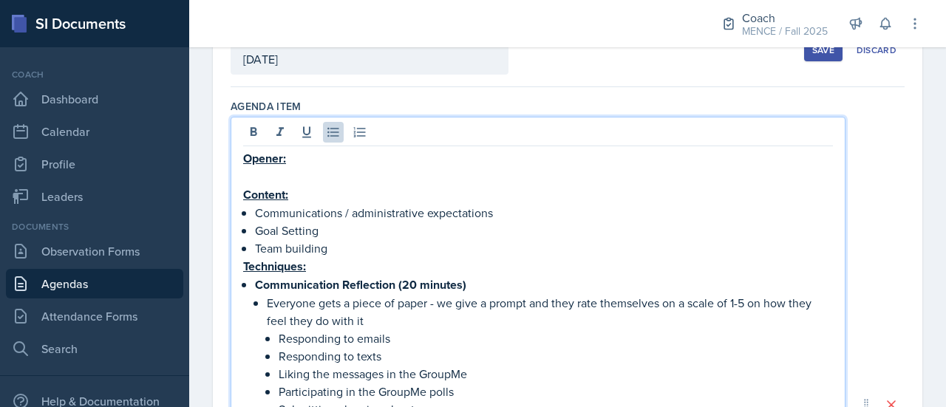
click at [355, 244] on p "Team building" at bounding box center [544, 248] width 578 height 18
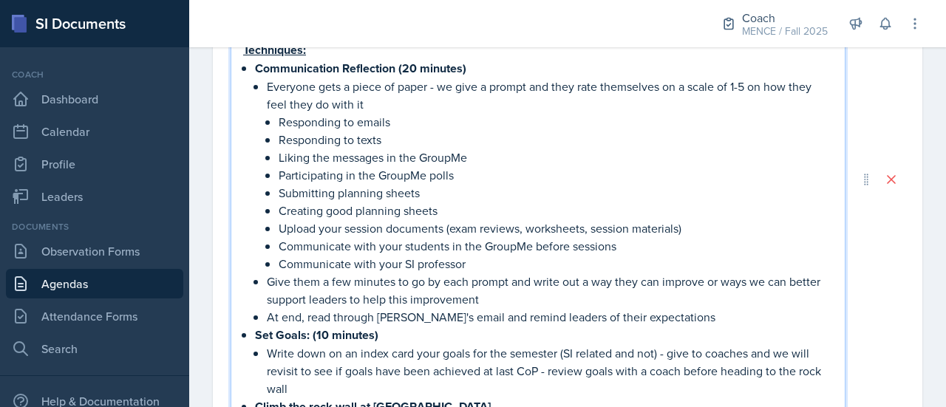
scroll to position [341, 0]
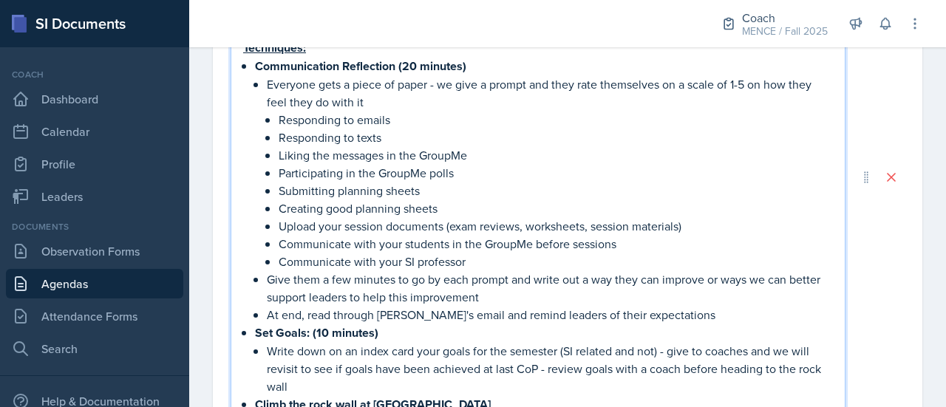
click at [674, 310] on p "At end, read through [PERSON_NAME]'s email and remind leaders of their expectat…" at bounding box center [550, 315] width 566 height 18
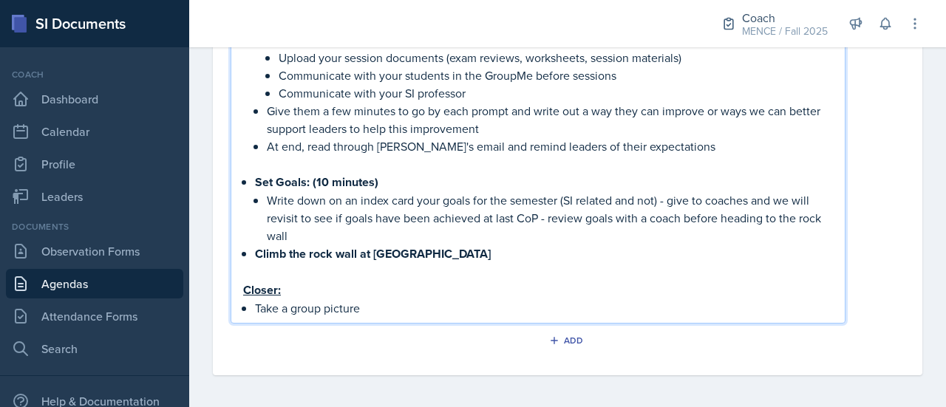
scroll to position [509, 0]
click at [417, 228] on p "Write down on an index card your goals for the semester (SI related and not) - …" at bounding box center [550, 218] width 566 height 53
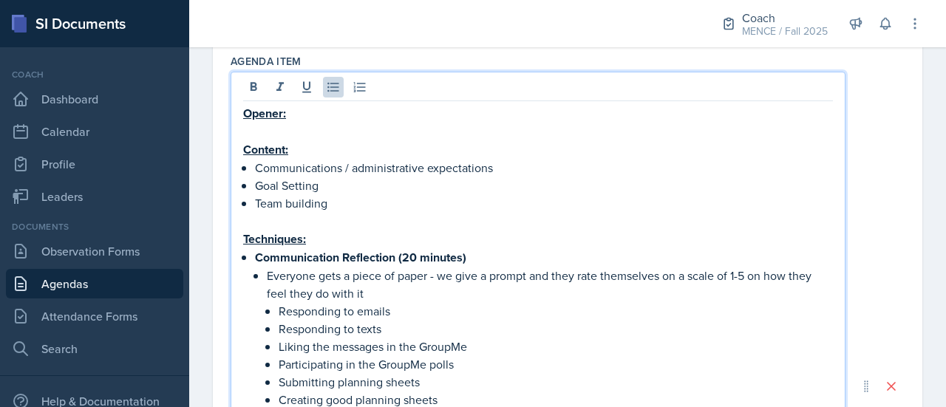
scroll to position [0, 0]
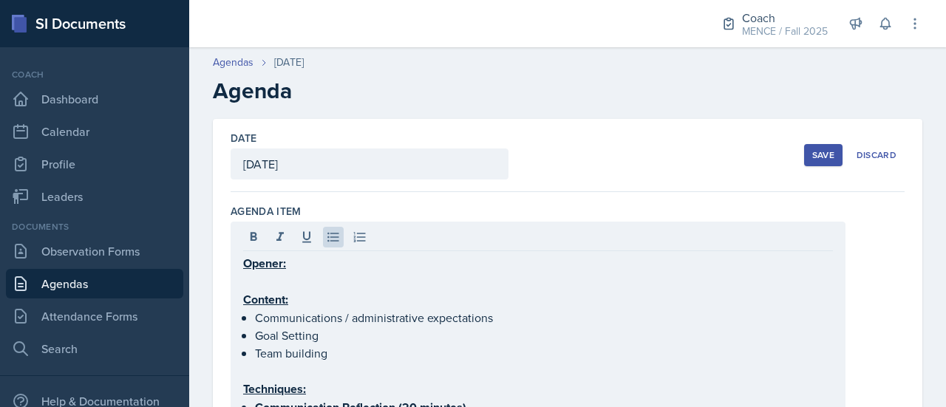
click at [810, 165] on button "Save" at bounding box center [823, 155] width 38 height 22
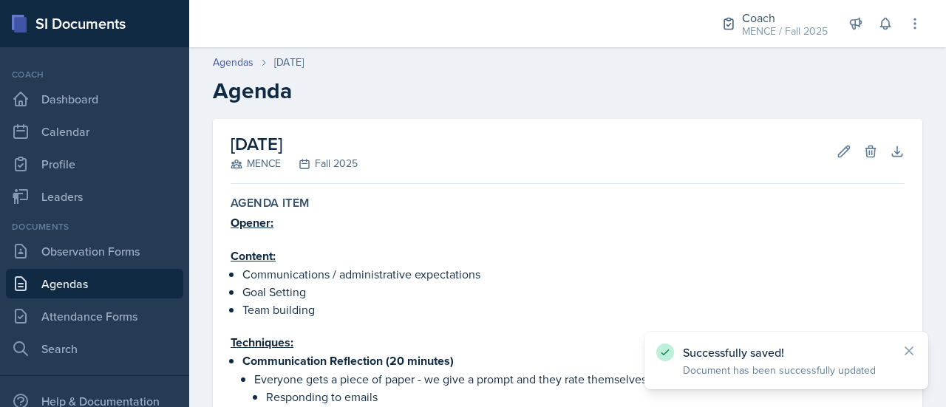
click at [810, 165] on div "[DATE] MENCE Fall 2025 Edit Delete Download Autosaving" at bounding box center [567, 151] width 674 height 65
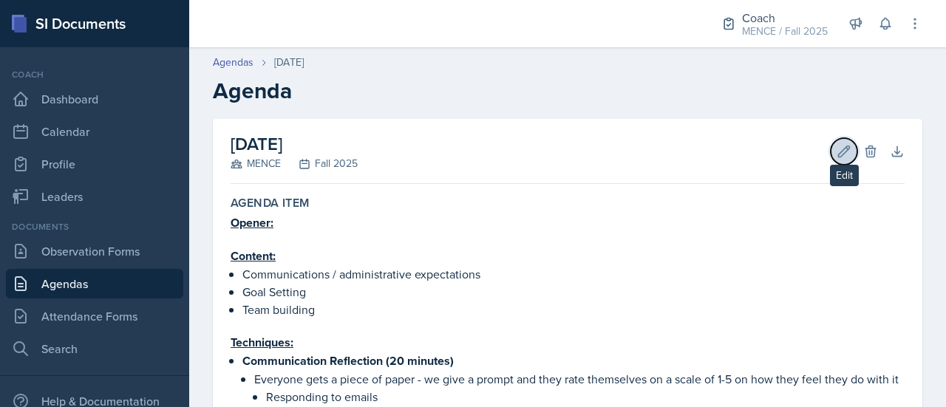
click at [839, 151] on icon at bounding box center [844, 151] width 11 height 11
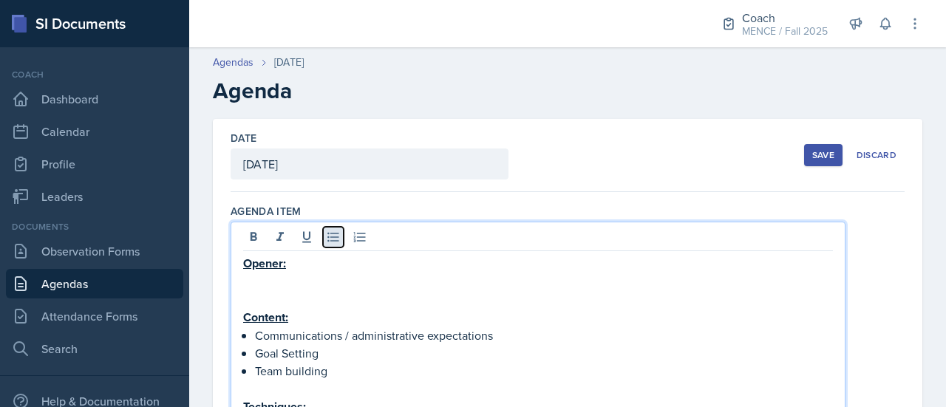
click at [329, 240] on icon at bounding box center [332, 238] width 11 height 10
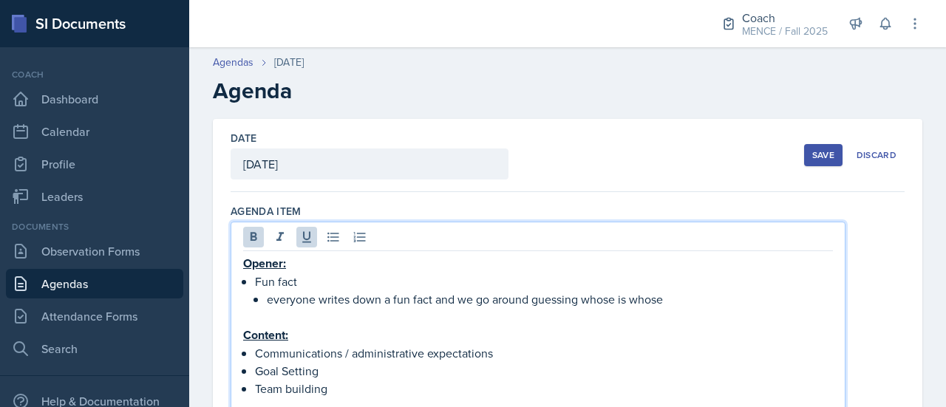
click at [328, 262] on p "Opener:" at bounding box center [538, 263] width 590 height 18
click at [812, 154] on div "Save" at bounding box center [823, 155] width 22 height 12
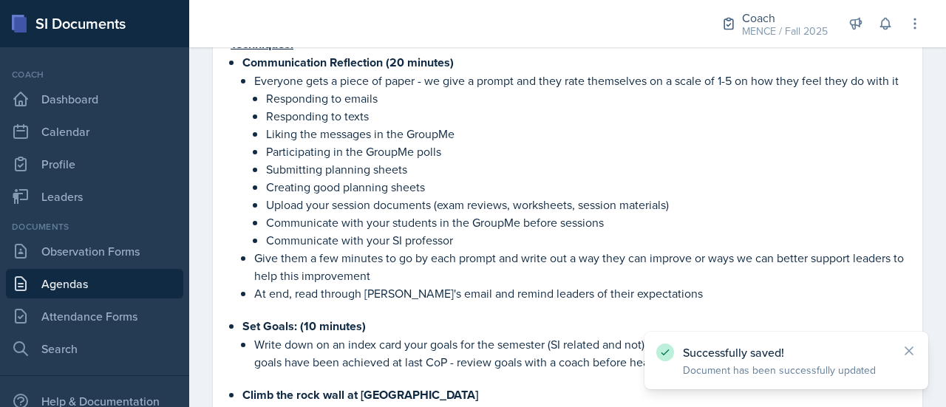
scroll to position [499, 0]
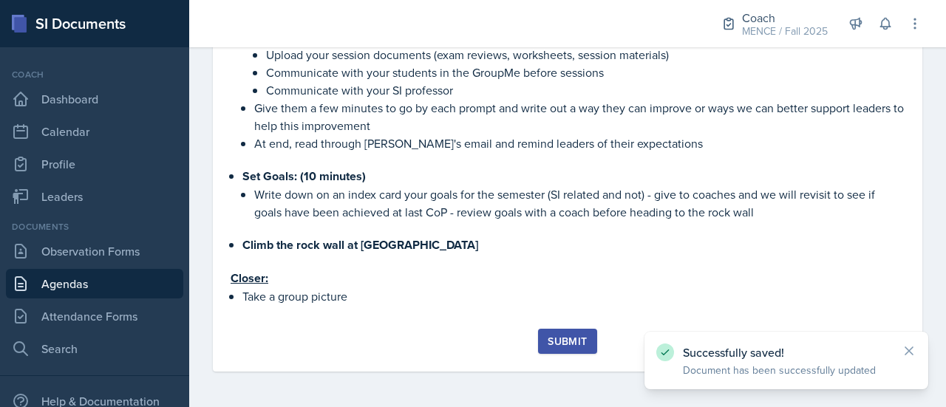
click at [567, 342] on div "Submit" at bounding box center [566, 341] width 39 height 12
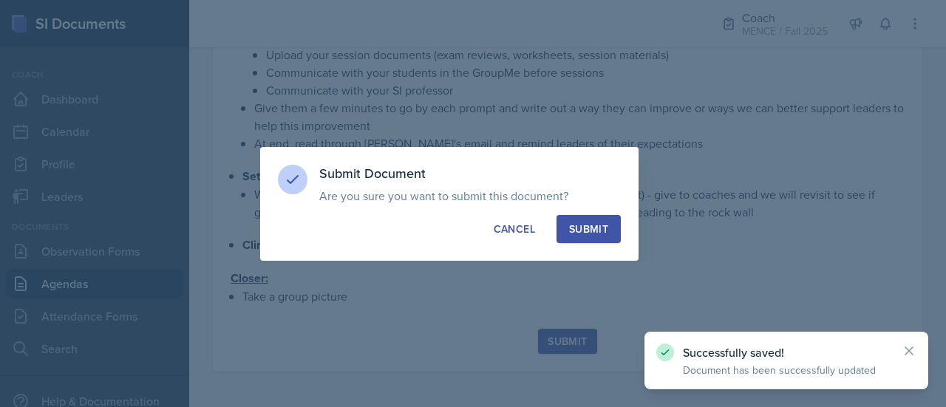
click at [612, 238] on button "Submit" at bounding box center [588, 229] width 64 height 28
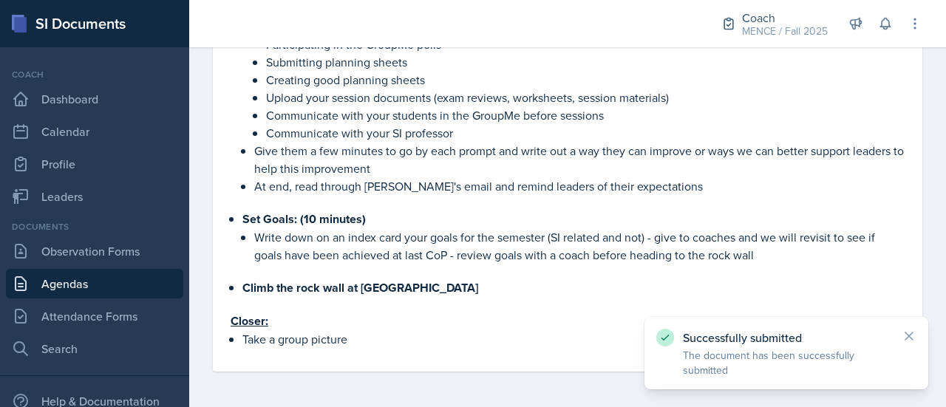
scroll to position [0, 0]
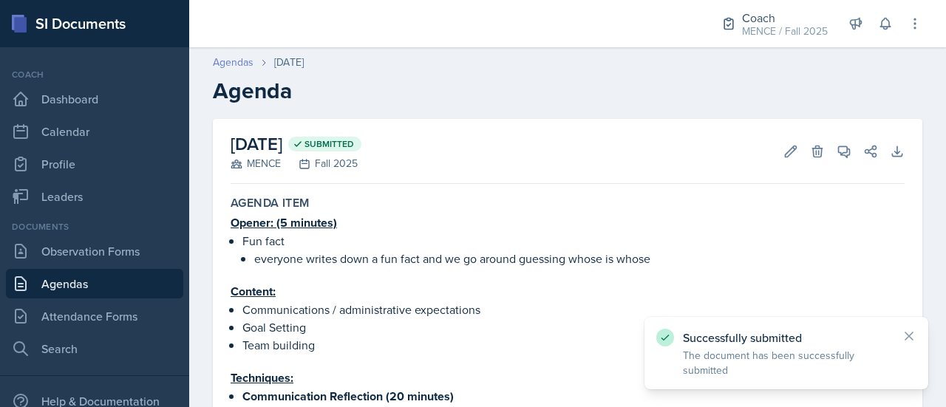
click at [244, 57] on link "Agendas" at bounding box center [233, 63] width 41 height 16
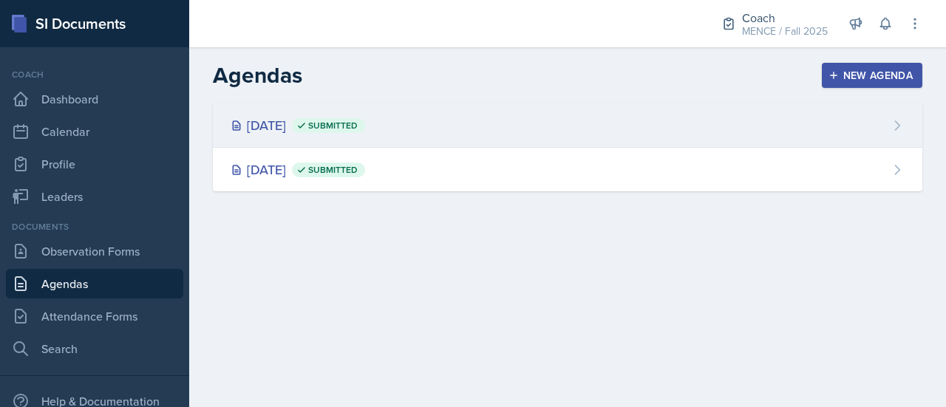
click at [467, 134] on div "[DATE] Submitted" at bounding box center [567, 125] width 709 height 44
